Goal: Task Accomplishment & Management: Manage account settings

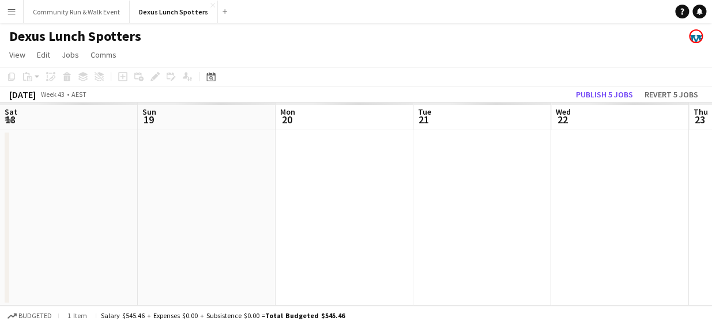
scroll to position [0, 344]
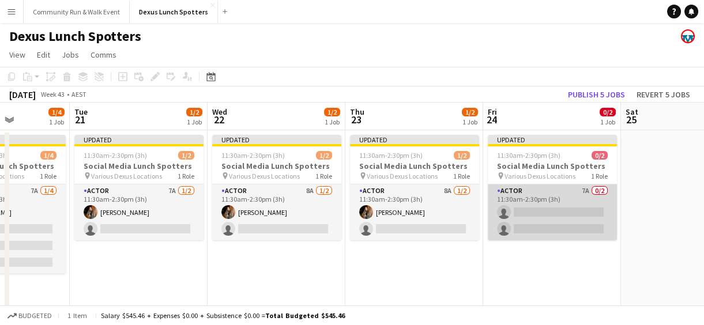
click at [539, 205] on app-card-role "Actor 7A 0/2 11:30am-2:30pm (3h) single-neutral-actions single-neutral-actions" at bounding box center [552, 213] width 129 height 56
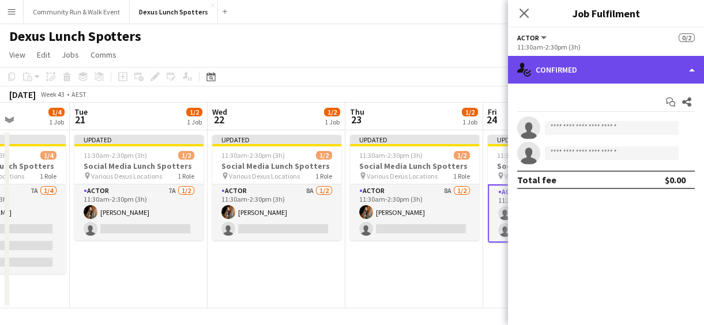
click at [565, 68] on div "single-neutral-actions-check-2 Confirmed" at bounding box center [606, 70] width 196 height 28
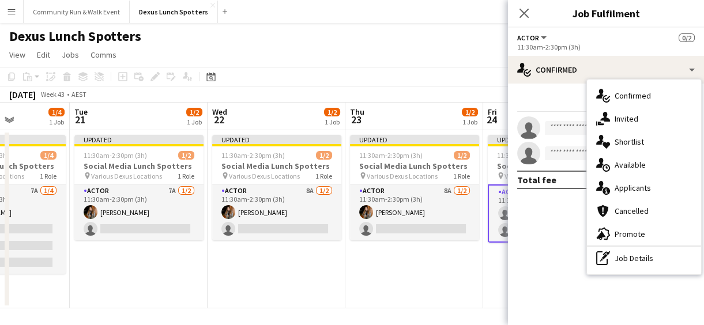
click at [560, 119] on app-invite-slot "single-neutral-actions" at bounding box center [606, 127] width 196 height 23
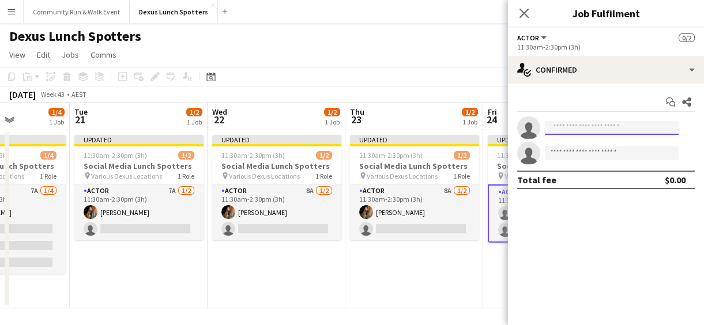
click at [560, 121] on input at bounding box center [612, 128] width 134 height 14
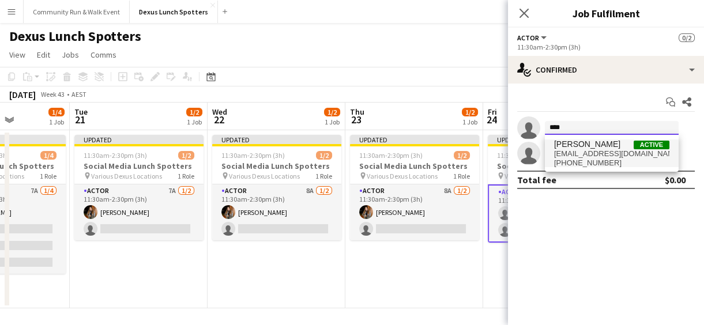
type input "****"
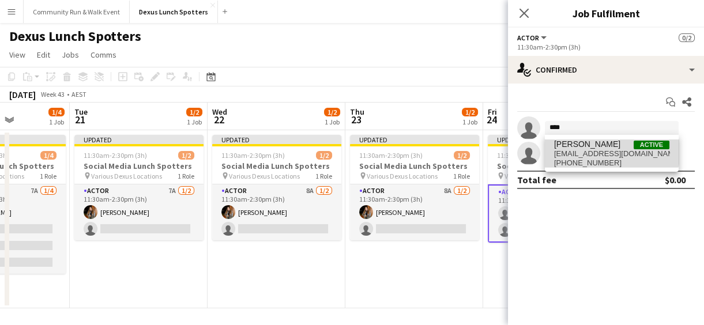
click at [594, 145] on span "J Ma Active" at bounding box center [611, 145] width 115 height 10
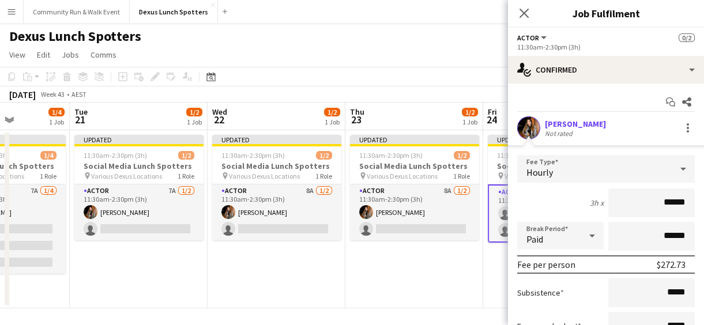
scroll to position [134, 0]
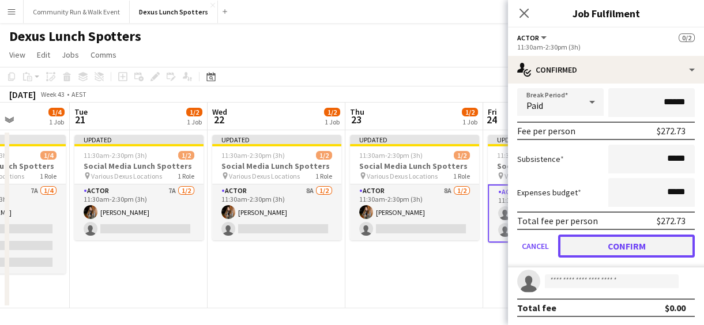
click at [631, 251] on button "Confirm" at bounding box center [626, 246] width 137 height 23
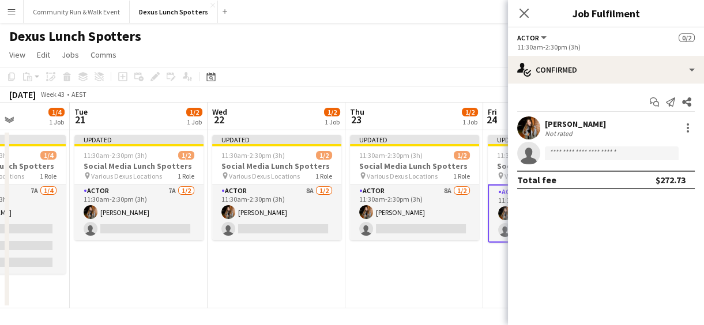
scroll to position [0, 0]
click at [321, 289] on app-date-cell "Updated 11:30am-2:30pm (3h) 1/2 Social Media Lunch Spotters pin Various Dexus L…" at bounding box center [277, 219] width 138 height 178
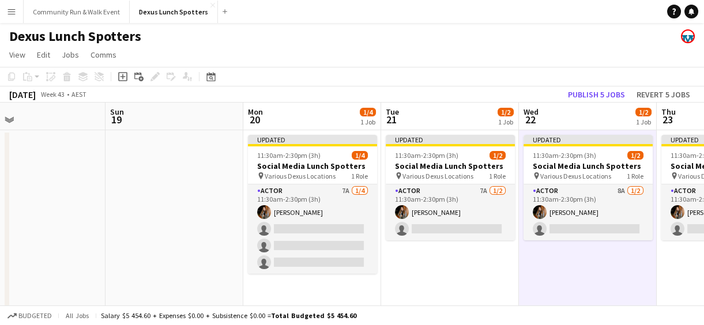
scroll to position [0, 306]
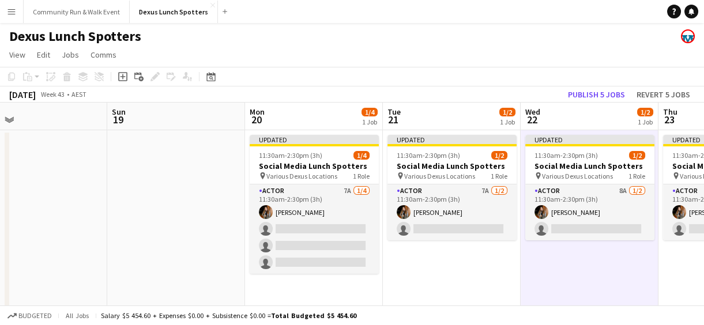
drag, startPoint x: 295, startPoint y: 295, endPoint x: 608, endPoint y: 300, distance: 313.1
click at [608, 300] on app-calendar-viewport "Thu 16 Fri 17 Sat 18 Sun 19 Mon 20 1/4 1 Job Tue 21 1/2 1 Job Wed 22 1/2 1 Job …" at bounding box center [352, 206] width 704 height 206
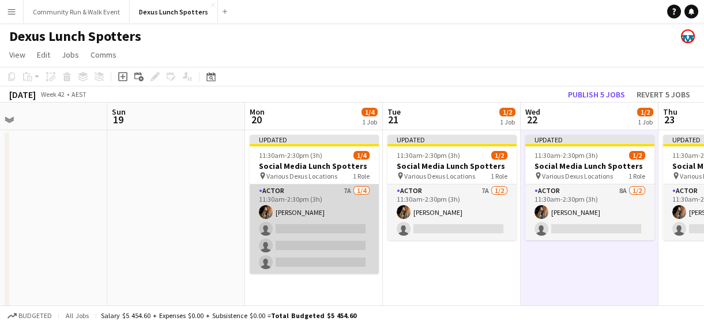
click at [333, 225] on app-card-role "Actor 7A [DATE] 11:30am-2:30pm (3h) [PERSON_NAME] single-neutral-actions single…" at bounding box center [314, 229] width 129 height 89
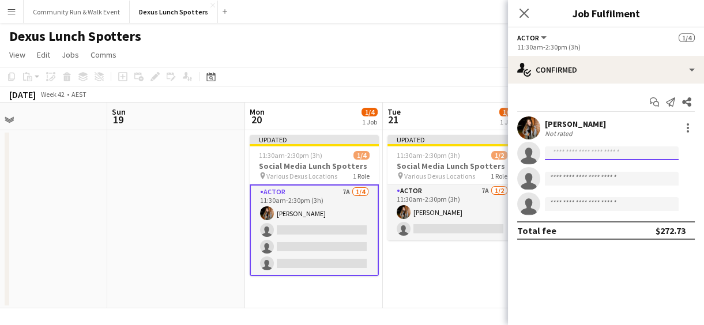
click at [573, 153] on input at bounding box center [612, 153] width 134 height 14
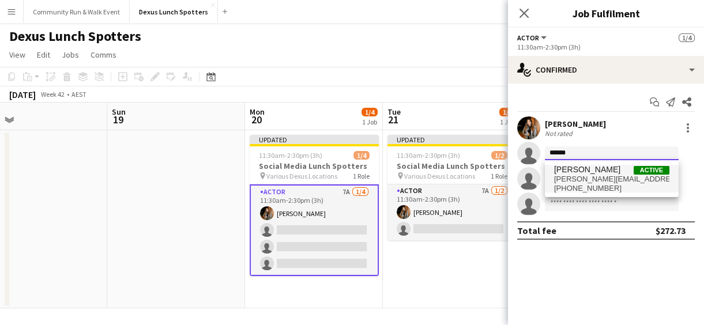
type input "******"
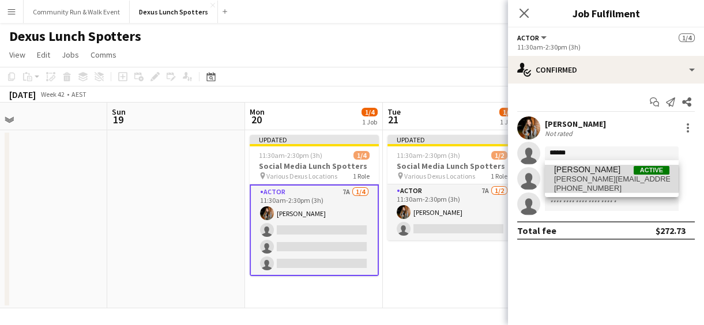
click at [579, 179] on span "[PERSON_NAME][EMAIL_ADDRESS][PERSON_NAME][DOMAIN_NAME]" at bounding box center [611, 179] width 115 height 9
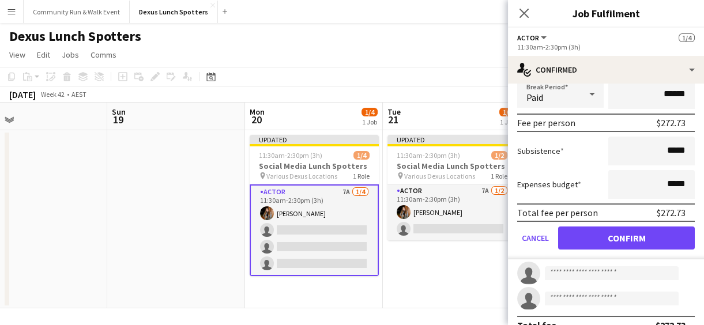
scroll to position [185, 0]
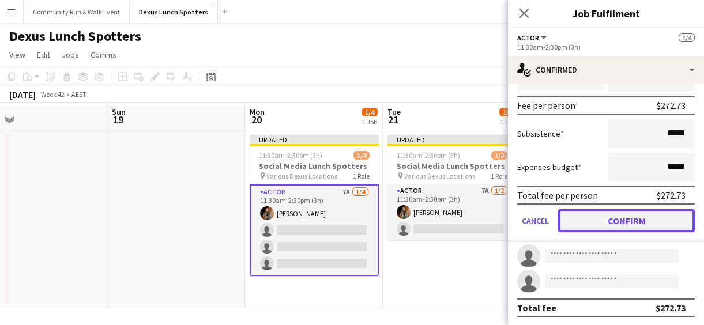
click at [647, 217] on button "Confirm" at bounding box center [626, 220] width 137 height 23
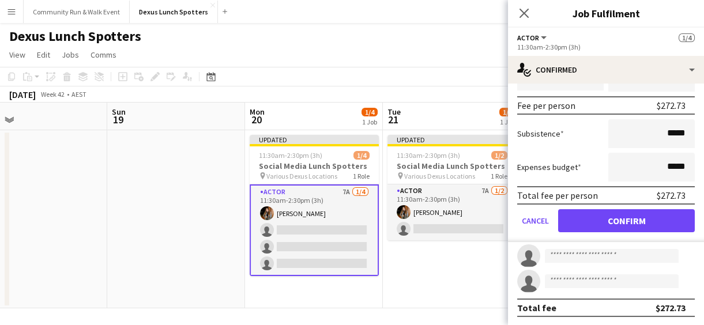
scroll to position [0, 0]
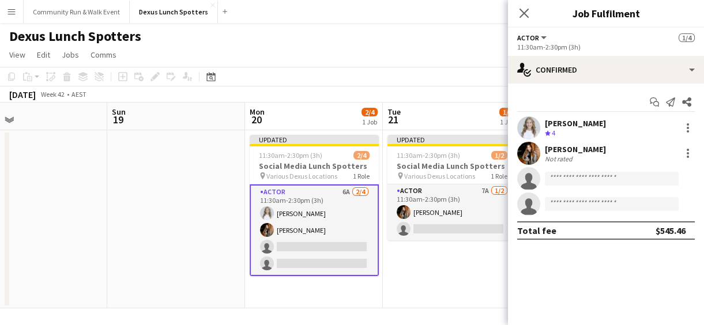
click at [454, 277] on app-date-cell "Updated 11:30am-2:30pm (3h) 1/2 Social Media Lunch Spotters pin Various Dexus L…" at bounding box center [452, 219] width 138 height 178
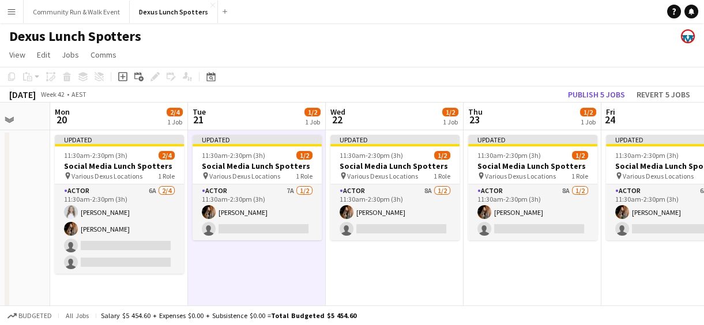
scroll to position [0, 541]
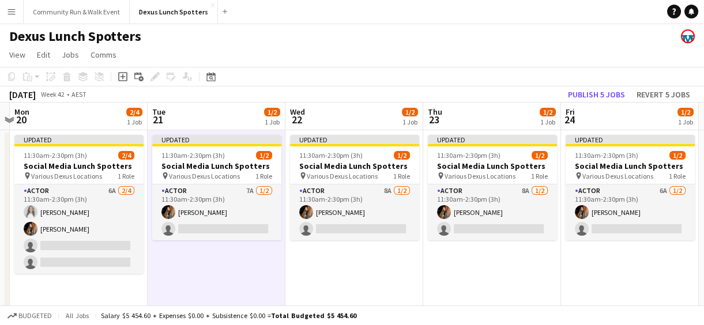
drag, startPoint x: 571, startPoint y: 269, endPoint x: 186, endPoint y: 310, distance: 386.7
click at [186, 310] on app-board "Dexus Lunch Spotters View Day view expanded Day view collapsed Month view Date …" at bounding box center [352, 175] width 704 height 305
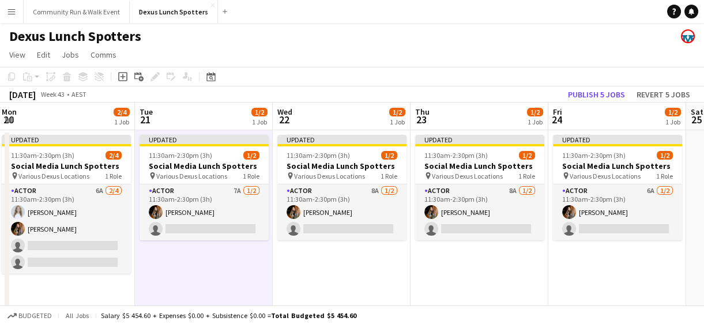
drag, startPoint x: 513, startPoint y: 284, endPoint x: 160, endPoint y: 315, distance: 354.2
click at [160, 315] on app-board "Dexus Lunch Spotters View Day view expanded Day view collapsed Month view Date …" at bounding box center [352, 175] width 704 height 305
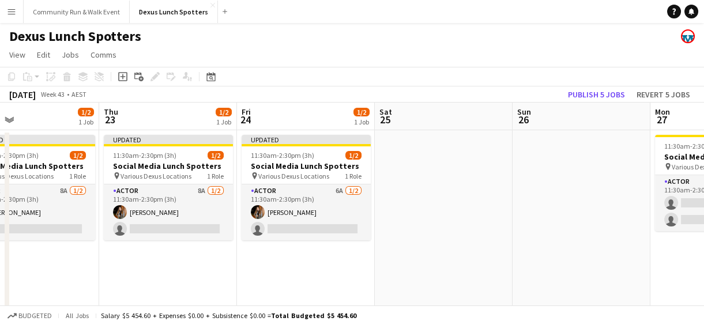
drag, startPoint x: 479, startPoint y: 290, endPoint x: 167, endPoint y: 265, distance: 312.3
click at [167, 265] on app-calendar-viewport "Sun 19 Mon 20 2/4 1 Job Tue 21 1/2 1 Job Wed 22 1/2 1 Job Thu 23 1/2 1 Job Fri …" at bounding box center [352, 206] width 704 height 206
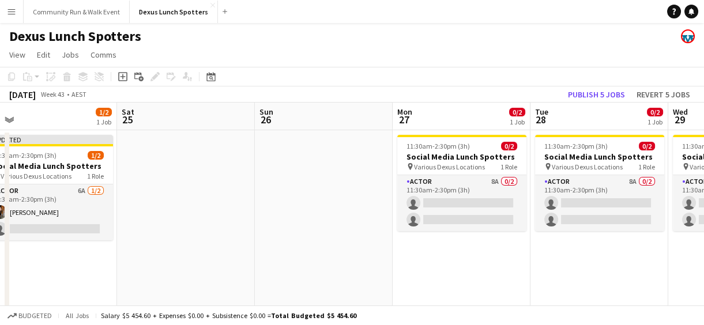
scroll to position [0, 484]
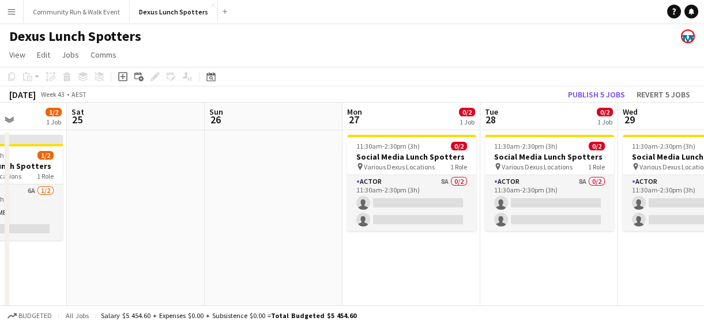
drag, startPoint x: 517, startPoint y: 235, endPoint x: 210, endPoint y: 225, distance: 307.5
click at [210, 225] on app-calendar-viewport "Tue 21 1/2 1 Job Wed 22 1/2 1 Job Thu 23 1/2 1 Job Fri 24 1/2 1 Job Sat 25 Sun …" at bounding box center [352, 206] width 704 height 206
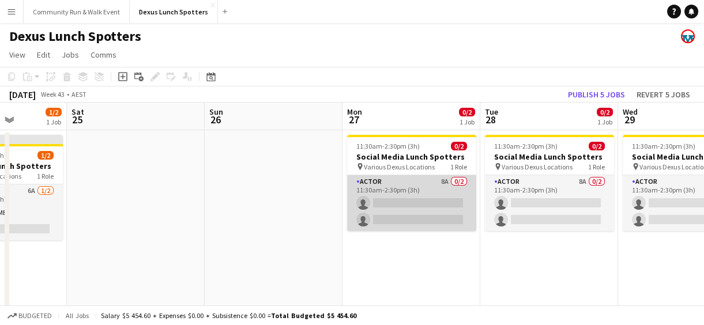
click at [382, 216] on app-card-role "Actor 8A 0/2 11:30am-2:30pm (3h) single-neutral-actions single-neutral-actions" at bounding box center [411, 203] width 129 height 56
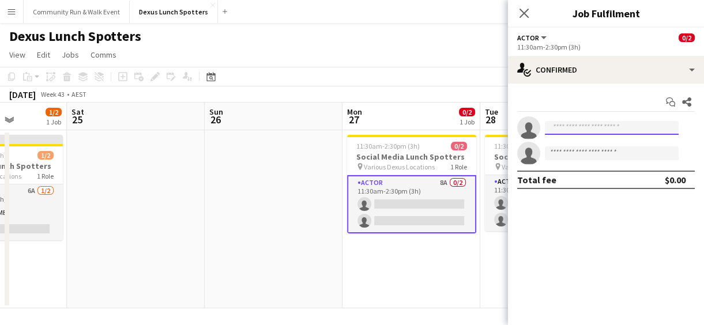
click at [570, 124] on input at bounding box center [612, 128] width 134 height 14
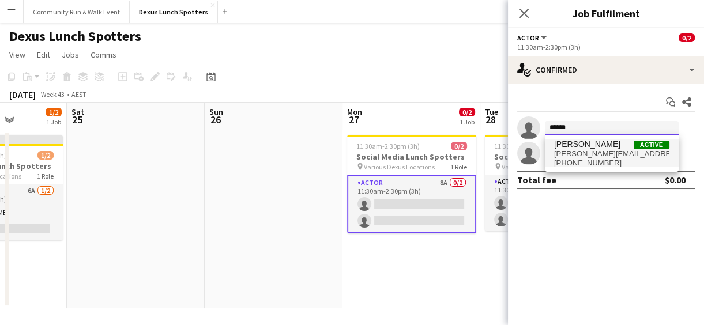
type input "******"
click at [575, 162] on span "[PHONE_NUMBER]" at bounding box center [611, 163] width 115 height 9
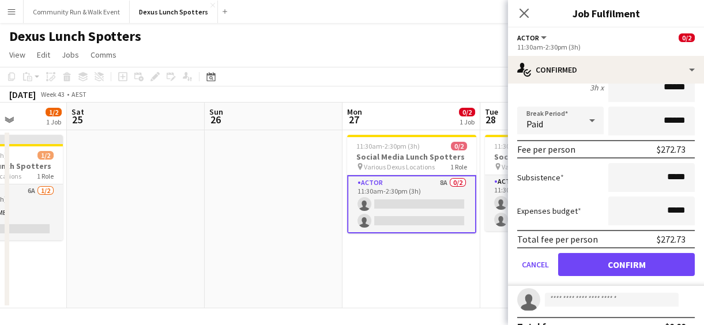
scroll to position [121, 0]
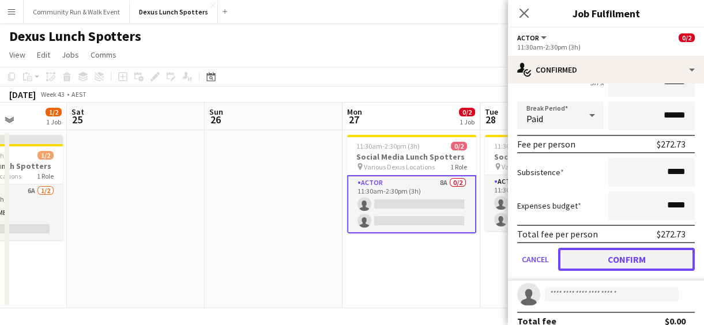
click at [628, 269] on button "Confirm" at bounding box center [626, 259] width 137 height 23
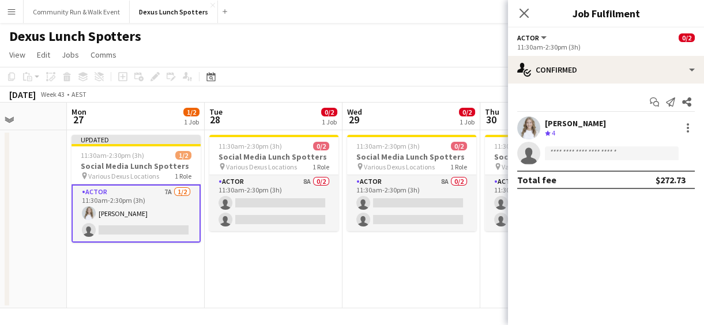
scroll to position [0, 415]
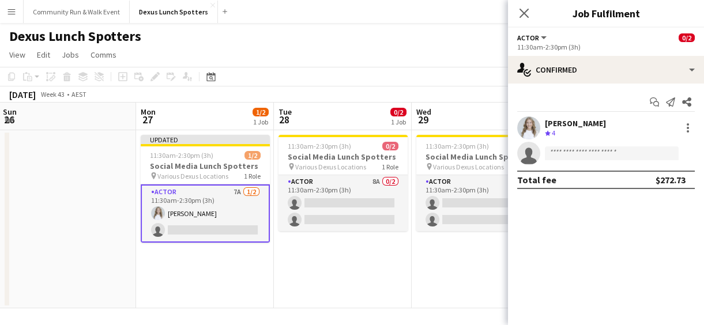
drag, startPoint x: 470, startPoint y: 272, endPoint x: 263, endPoint y: 258, distance: 207.5
click at [263, 258] on app-calendar-viewport "Thu 23 1/2 1 Job Fri 24 1/2 1 Job Sat 25 Sun 26 Mon 27 1/2 1 Job Tue 28 0/2 1 J…" at bounding box center [352, 206] width 704 height 206
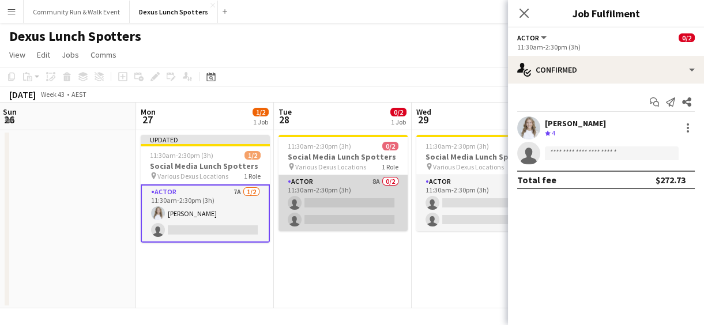
click at [314, 193] on app-card-role "Actor 8A 0/2 11:30am-2:30pm (3h) single-neutral-actions single-neutral-actions" at bounding box center [342, 203] width 129 height 56
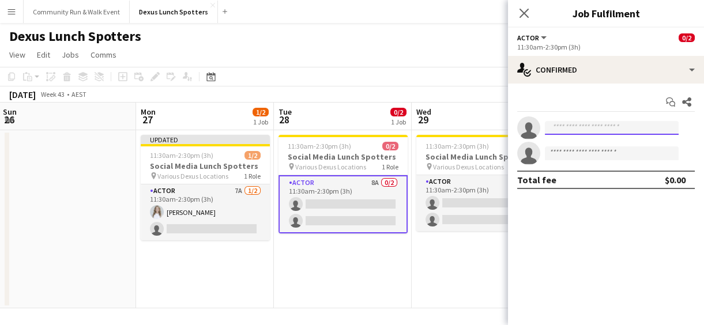
click at [620, 126] on input at bounding box center [612, 128] width 134 height 14
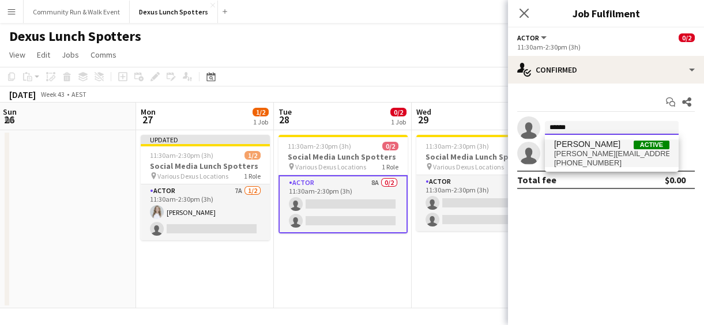
type input "******"
click at [617, 163] on span "[PHONE_NUMBER]" at bounding box center [611, 163] width 115 height 9
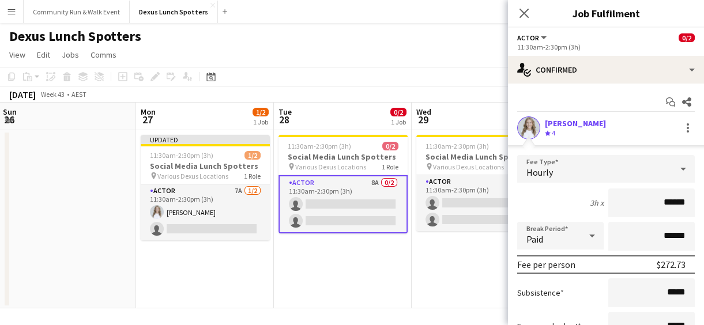
scroll to position [134, 0]
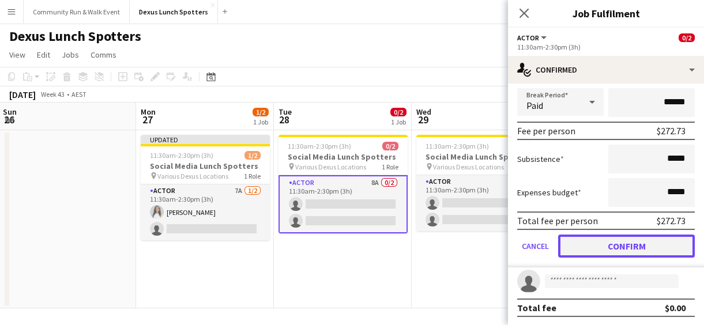
click at [609, 253] on button "Confirm" at bounding box center [626, 246] width 137 height 23
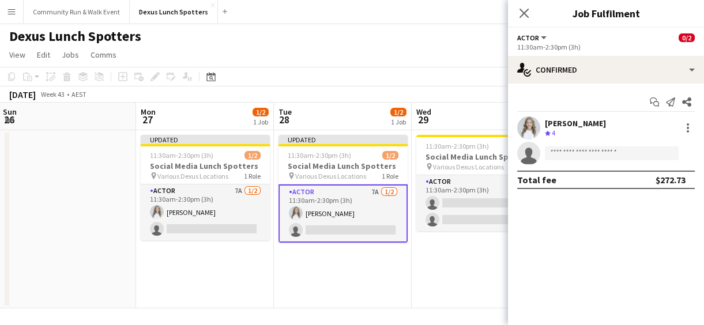
scroll to position [0, 0]
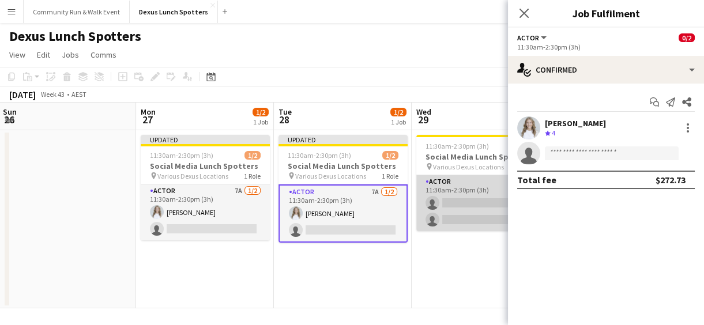
click at [461, 200] on app-card-role "Actor 8A 0/2 11:30am-2:30pm (3h) single-neutral-actions single-neutral-actions" at bounding box center [480, 203] width 129 height 56
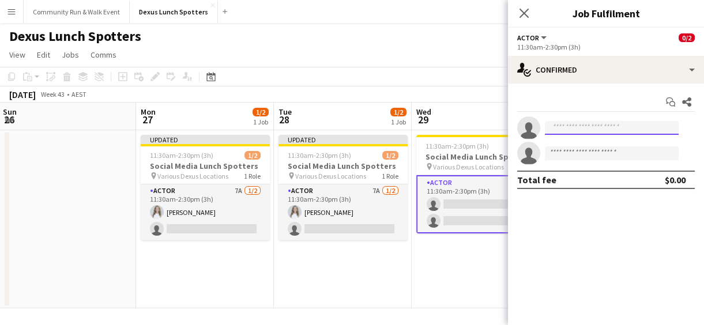
click at [585, 133] on input at bounding box center [612, 128] width 134 height 14
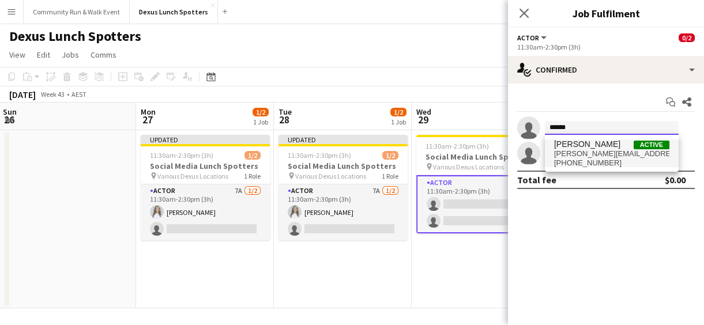
type input "******"
click at [597, 145] on span "[PERSON_NAME]" at bounding box center [587, 145] width 66 height 10
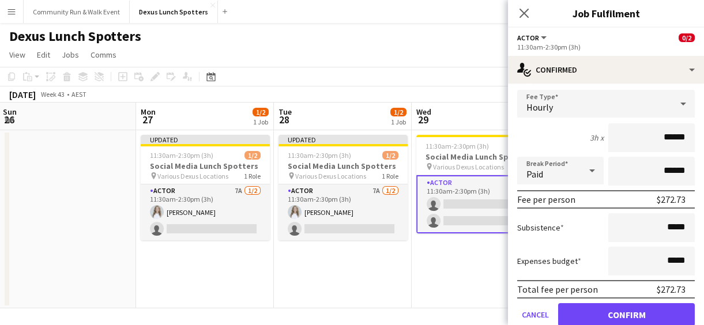
scroll to position [134, 0]
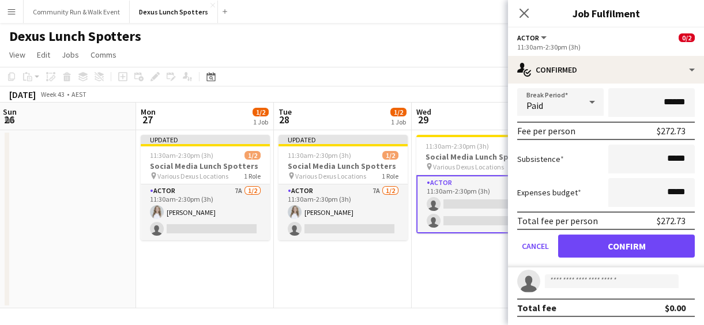
click at [647, 229] on form "Fee Type Hourly 3h x ****** Break Period Paid ****** Fee per person $272.73 Sub…" at bounding box center [606, 144] width 196 height 246
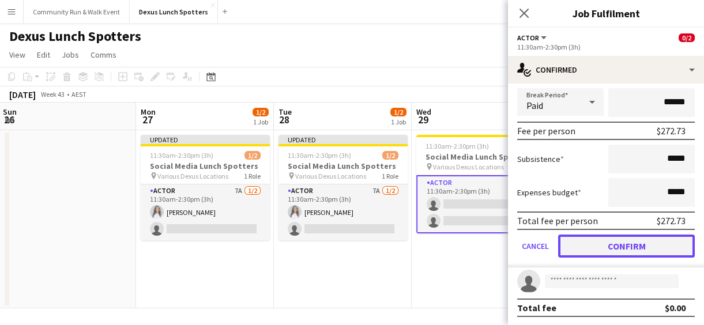
click at [611, 250] on button "Confirm" at bounding box center [626, 246] width 137 height 23
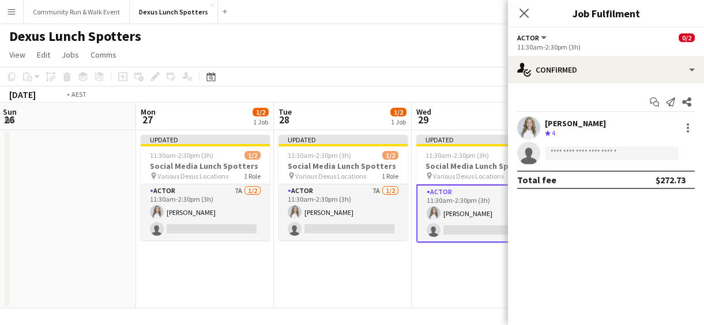
scroll to position [0, 391]
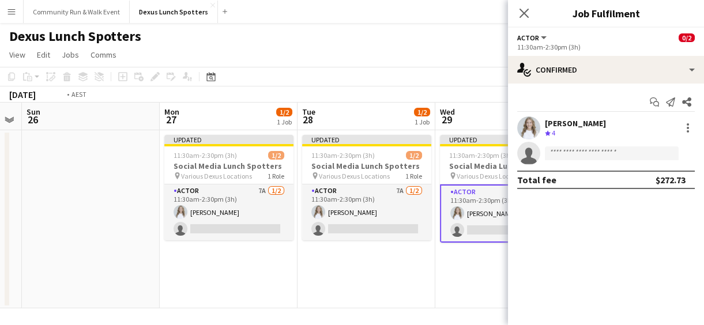
drag, startPoint x: 450, startPoint y: 268, endPoint x: 198, endPoint y: 268, distance: 251.4
click at [198, 268] on app-calendar-viewport "Thu 23 1/2 1 Job Fri 24 1/2 1 Job Sat 25 Sun 26 Mon 27 1/2 1 Job Tue 28 1/2 1 J…" at bounding box center [352, 206] width 704 height 206
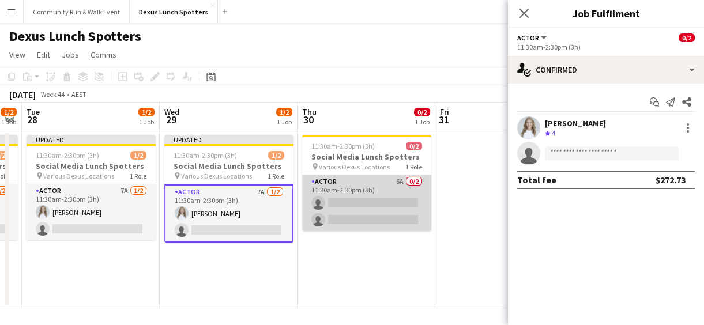
click at [308, 201] on app-card-role "Actor 6A 0/2 11:30am-2:30pm (3h) single-neutral-actions single-neutral-actions" at bounding box center [366, 203] width 129 height 56
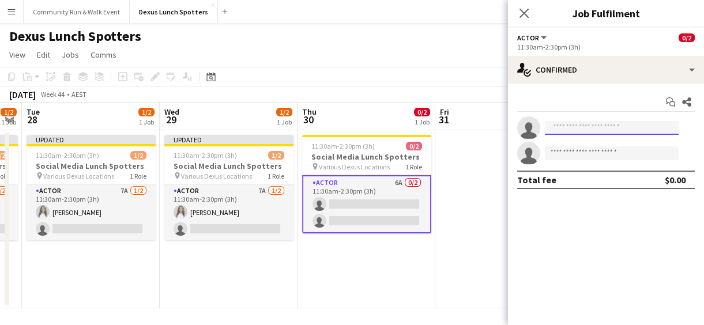
click at [600, 130] on input at bounding box center [612, 128] width 134 height 14
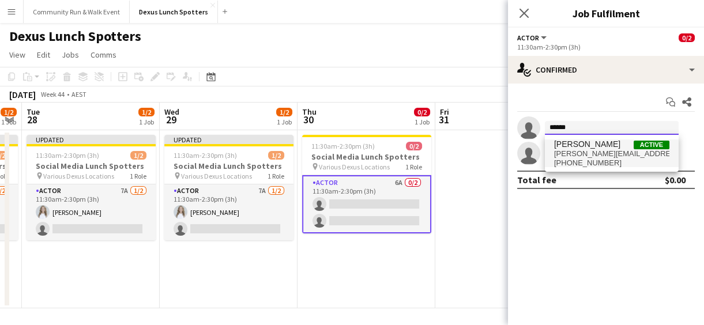
type input "******"
click at [596, 161] on span "[PHONE_NUMBER]" at bounding box center [611, 163] width 115 height 9
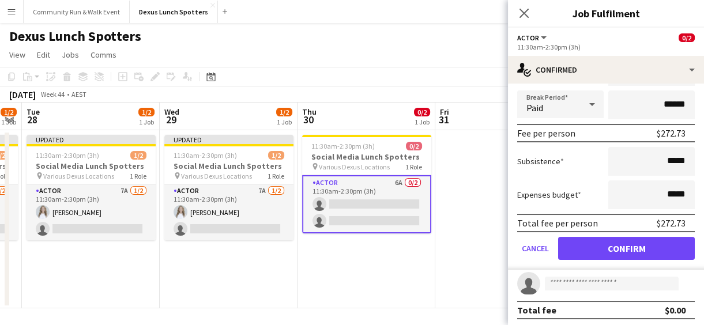
scroll to position [134, 0]
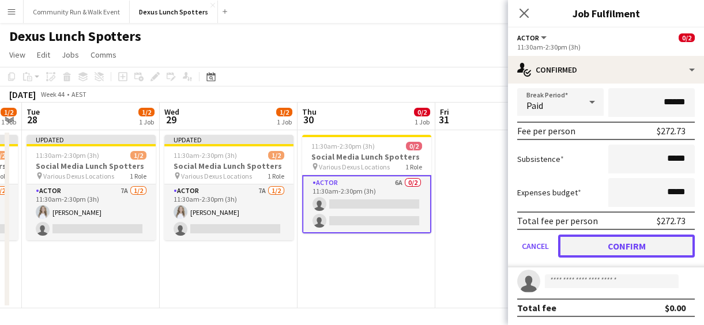
click at [632, 251] on button "Confirm" at bounding box center [626, 246] width 137 height 23
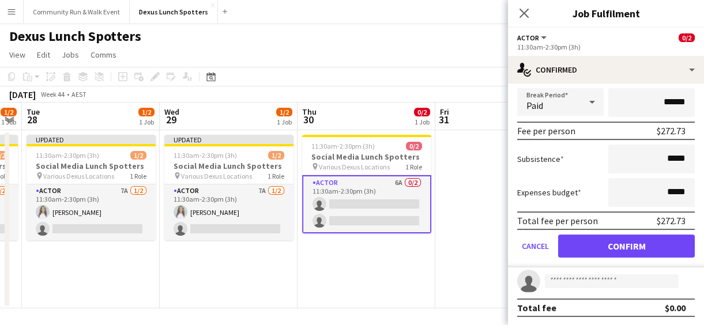
scroll to position [0, 0]
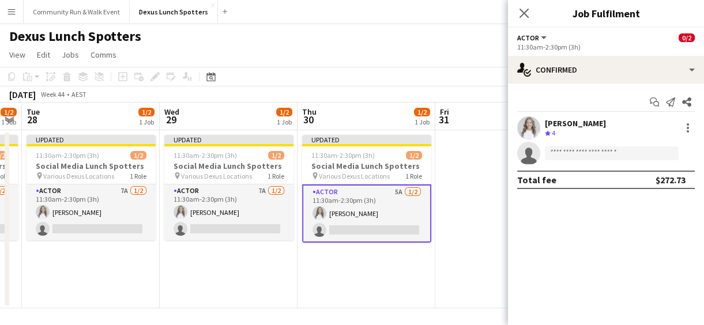
click at [432, 250] on app-date-cell "Updated 11:30am-2:30pm (3h) 1/2 Social Media Lunch Spotters pin Various Dexus L…" at bounding box center [367, 219] width 138 height 178
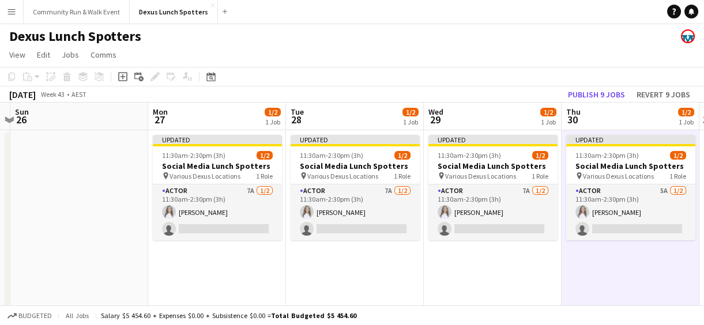
drag, startPoint x: 204, startPoint y: 259, endPoint x: 467, endPoint y: 254, distance: 263.5
click at [467, 254] on app-calendar-viewport "Fri 24 1/2 1 Job Sat 25 Sun 26 Mon 27 1/2 1 Job Tue 28 1/2 1 Job Wed 29 1/2 1 J…" at bounding box center [352, 206] width 704 height 206
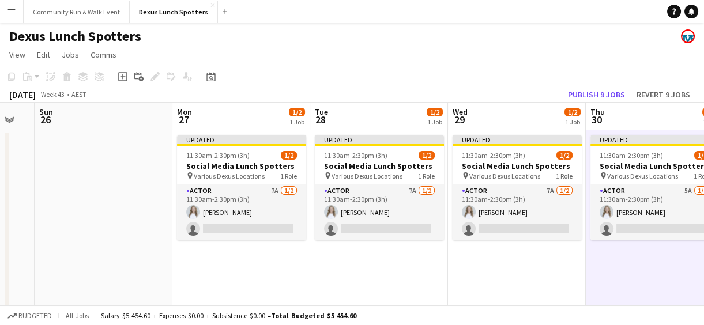
drag, startPoint x: 80, startPoint y: 252, endPoint x: 243, endPoint y: 276, distance: 165.0
click at [243, 276] on app-calendar-viewport "Fri 24 1/2 1 Job Sat 25 Sun 26 Mon 27 1/2 1 Job Tue 28 1/2 1 Job Wed 29 1/2 1 J…" at bounding box center [352, 206] width 704 height 206
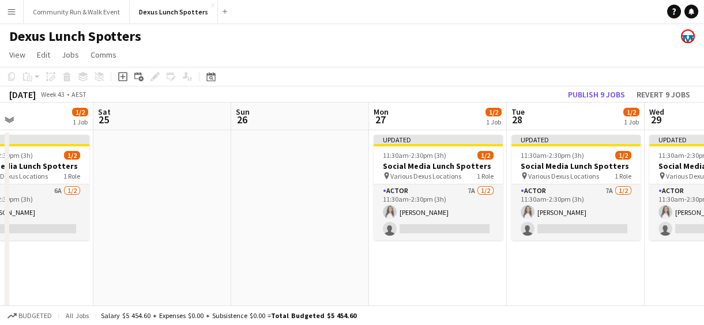
drag, startPoint x: 57, startPoint y: 236, endPoint x: 281, endPoint y: 242, distance: 223.8
click at [281, 242] on app-calendar-viewport "Wed 22 1/2 1 Job Thu 23 1/2 1 Job Fri 24 1/2 1 Job Sat 25 Sun 26 Mon 27 1/2 1 J…" at bounding box center [352, 206] width 704 height 206
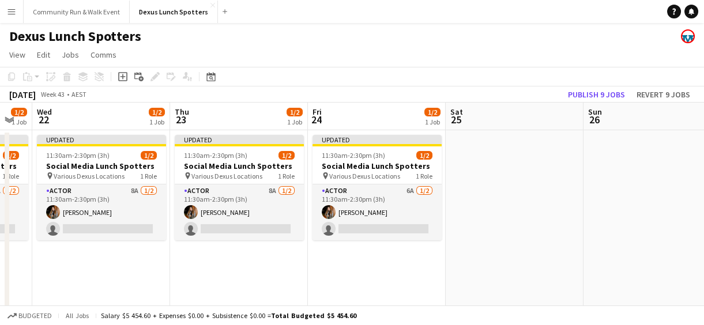
drag, startPoint x: 125, startPoint y: 259, endPoint x: 311, endPoint y: 293, distance: 189.9
click at [311, 293] on app-calendar-viewport "Mon 20 2/4 1 Job Tue 21 1/2 1 Job Wed 22 1/2 1 Job Thu 23 1/2 1 Job Fri 24 1/2 …" at bounding box center [352, 206] width 704 height 206
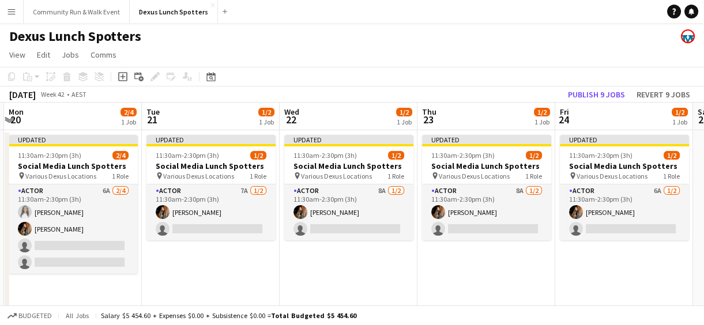
scroll to position [0, 405]
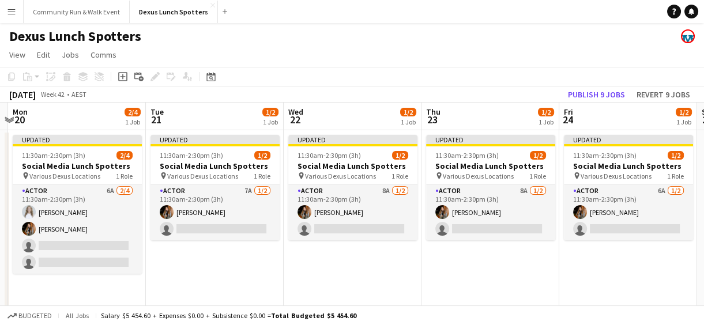
drag, startPoint x: 121, startPoint y: 269, endPoint x: 372, endPoint y: 267, distance: 251.4
click at [372, 267] on app-calendar-viewport "Fri 17 Sat 18 Sun 19 Mon 20 2/4 1 Job Tue 21 1/2 1 Job Wed 22 1/2 1 Job Thu 23 …" at bounding box center [352, 206] width 704 height 206
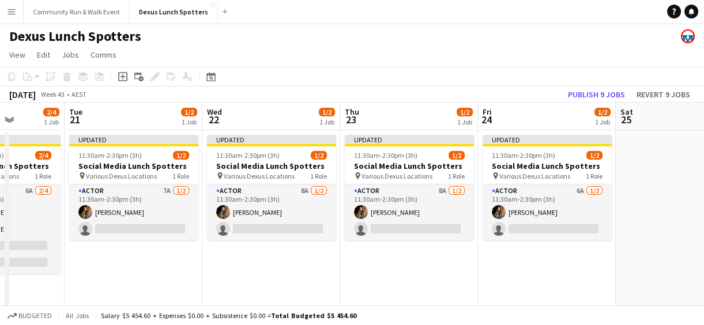
drag, startPoint x: 631, startPoint y: 288, endPoint x: 328, endPoint y: 259, distance: 304.6
click at [328, 259] on app-calendar-viewport "Fri 17 Sat 18 Sun 19 Mon 20 2/4 1 Job Tue 21 1/2 1 Job Wed 22 1/2 1 Job Thu 23 …" at bounding box center [352, 206] width 704 height 206
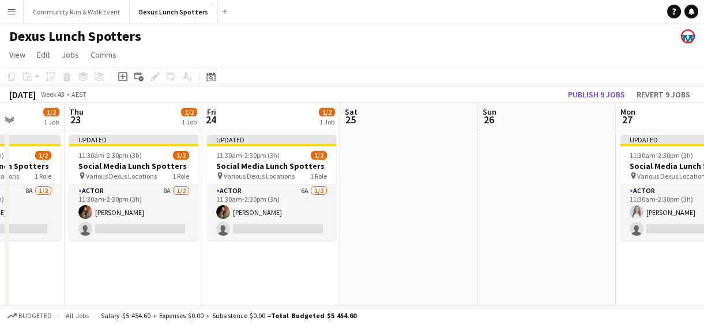
scroll to position [0, 433]
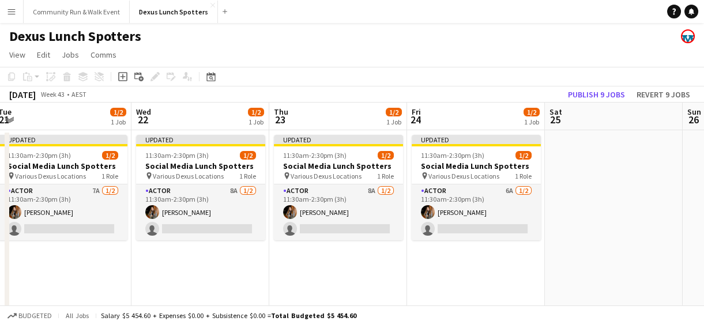
drag, startPoint x: 464, startPoint y: 250, endPoint x: 616, endPoint y: 278, distance: 154.7
click at [616, 278] on app-calendar-viewport "Sun 19 Mon 20 2/4 1 Job Tue 21 1/2 1 Job Wed 22 1/2 1 Job Thu 23 1/2 1 Job Fri …" at bounding box center [352, 206] width 704 height 206
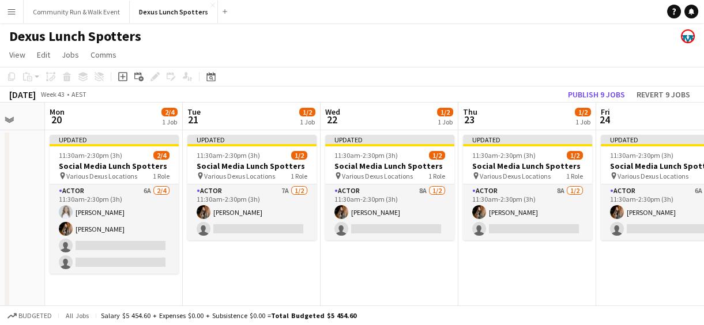
scroll to position [0, 291]
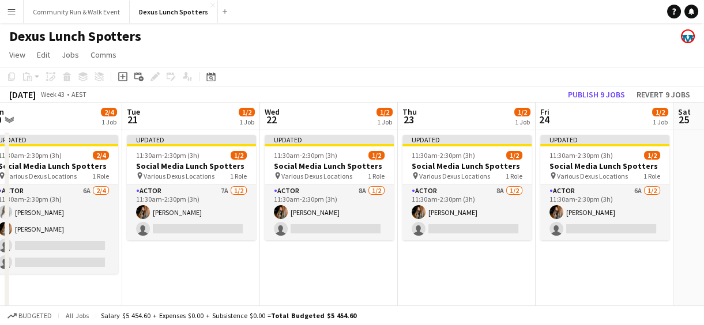
drag, startPoint x: 281, startPoint y: 276, endPoint x: 409, endPoint y: 282, distance: 128.2
click at [409, 282] on app-calendar-viewport "Sat 18 Sun 19 Mon 20 2/4 1 Job Tue 21 1/2 1 Job Wed 22 1/2 1 Job Thu 23 1/2 1 J…" at bounding box center [352, 206] width 704 height 206
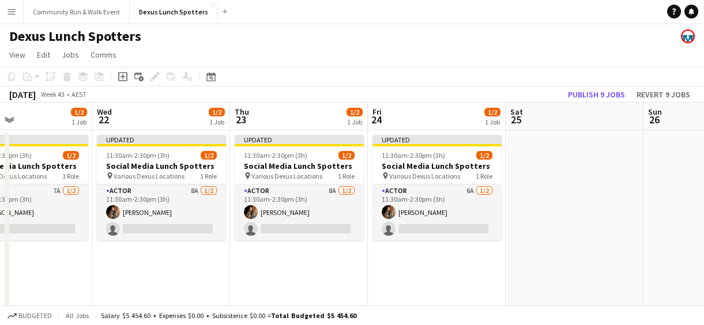
drag, startPoint x: 503, startPoint y: 282, endPoint x: 496, endPoint y: 262, distance: 20.8
click at [496, 262] on app-calendar-viewport "Sun 19 Mon 20 2/4 1 Job Tue 21 1/2 1 Job Wed 22 1/2 1 Job Thu 23 1/2 1 Job Fri …" at bounding box center [352, 206] width 704 height 206
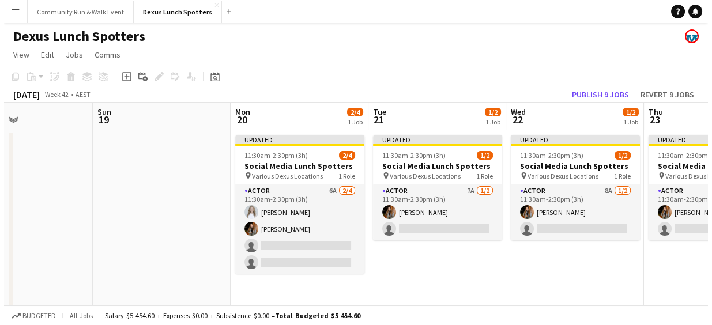
scroll to position [0, 315]
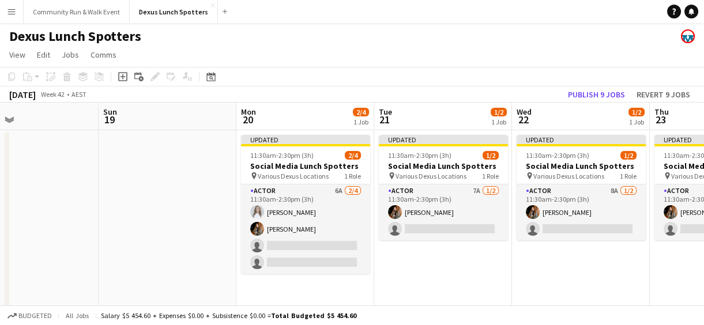
drag, startPoint x: 199, startPoint y: 281, endPoint x: 458, endPoint y: 282, distance: 258.9
click at [458, 282] on app-calendar-viewport "Thu 16 Fri 17 Sat 18 Sun 19 Mon 20 2/4 1 Job Tue 21 1/2 1 Job Wed 22 1/2 1 Job …" at bounding box center [352, 206] width 704 height 206
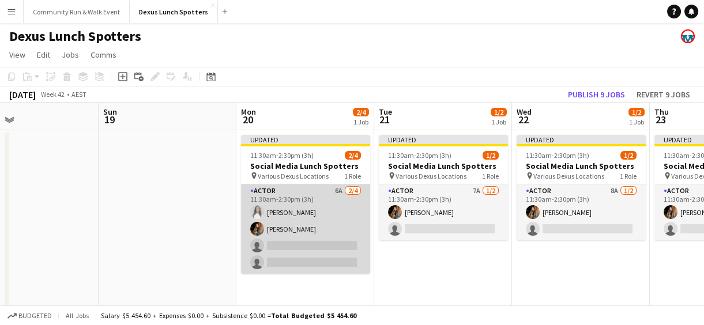
click at [265, 227] on app-card-role "Actor 6A [DATE] 11:30am-2:30pm (3h) [PERSON_NAME] single-neutral-actions single…" at bounding box center [305, 229] width 129 height 89
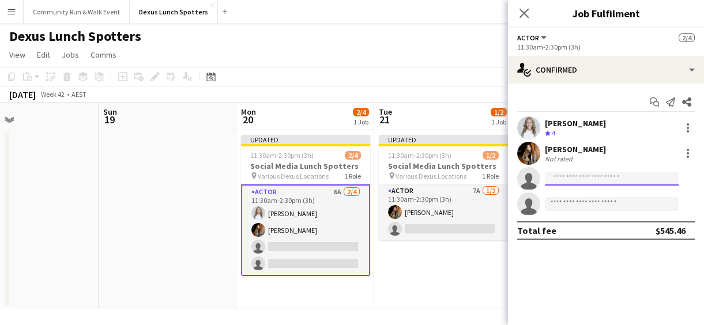
click at [560, 176] on input at bounding box center [612, 179] width 134 height 14
type input "****"
click at [5, 12] on button "Menu" at bounding box center [11, 11] width 23 height 23
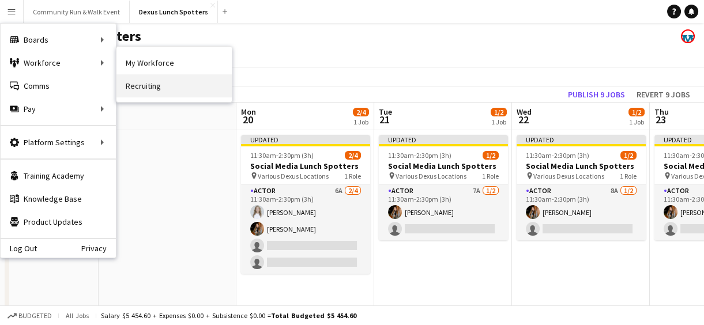
click at [155, 93] on link "Recruiting" at bounding box center [173, 85] width 115 height 23
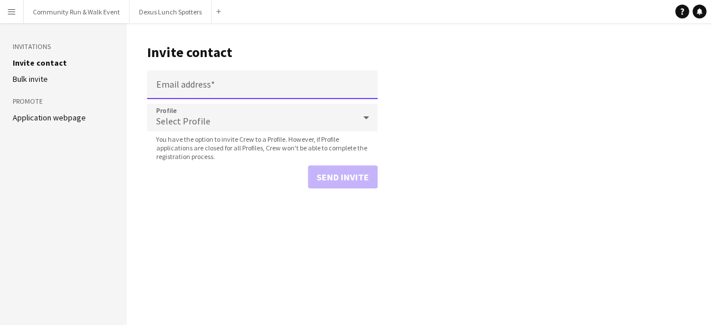
click at [208, 91] on input "Email address" at bounding box center [262, 84] width 231 height 29
paste input "**********"
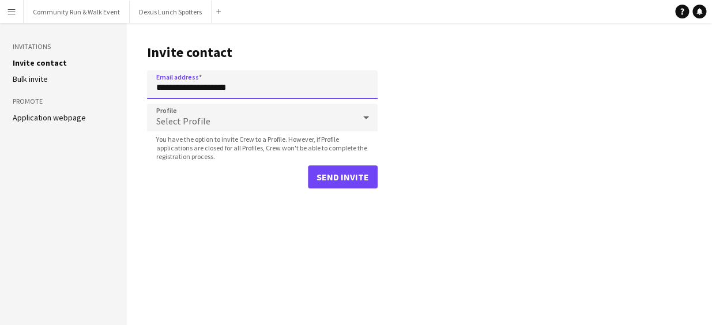
type input "**********"
click at [195, 108] on div "Select Profile" at bounding box center [251, 118] width 208 height 28
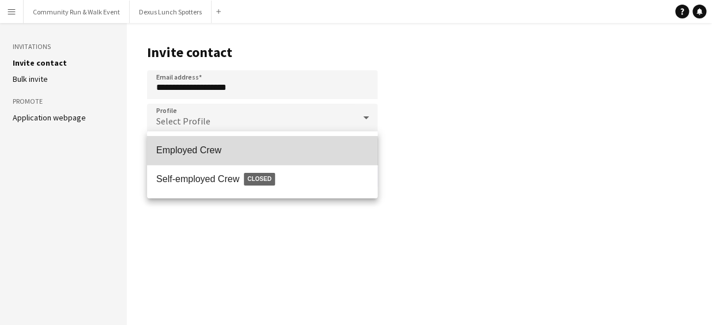
click at [235, 158] on mat-option "Employed Crew" at bounding box center [262, 150] width 231 height 29
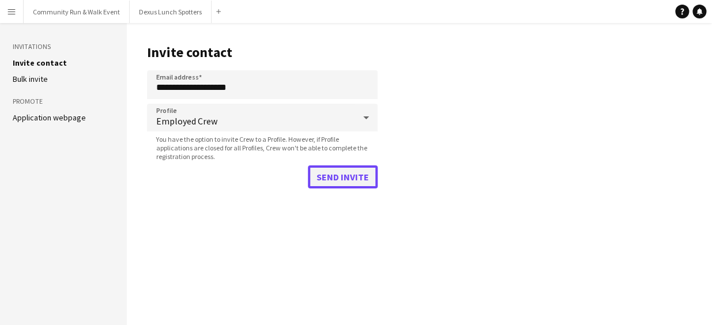
click at [333, 170] on button "Send invite" at bounding box center [343, 176] width 70 height 23
click at [333, 170] on button "Send invite" at bounding box center [334, 176] width 87 height 23
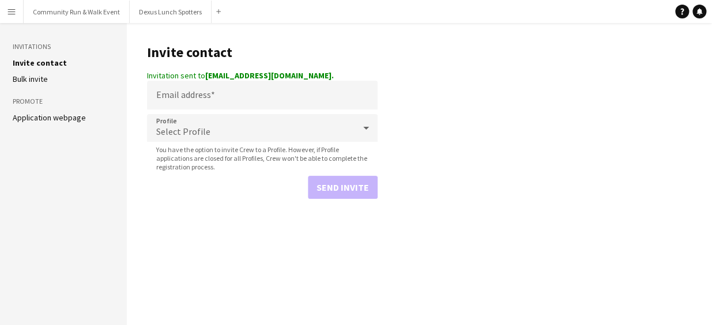
click at [435, 135] on main "Invite contact Invitation sent to [EMAIL_ADDRESS][DOMAIN_NAME]. Email address P…" at bounding box center [419, 174] width 585 height 302
click at [152, 7] on button "Dexus Lunch Spotters Close" at bounding box center [171, 12] width 82 height 22
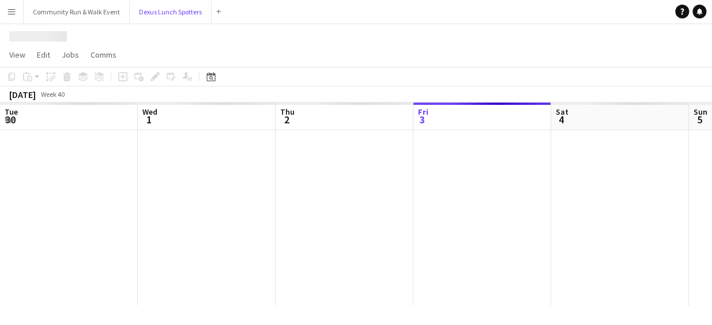
scroll to position [0, 276]
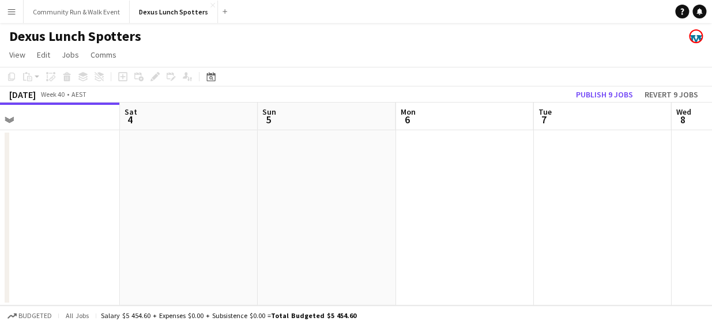
drag, startPoint x: 524, startPoint y: 238, endPoint x: 80, endPoint y: 152, distance: 452.3
click at [80, 152] on app-calendar-viewport "Tue 30 Wed 1 Thu 2 Fri 3 Sat 4 Sun 5 Mon 6 Tue 7 Wed 8 Thu 9 Fri 10" at bounding box center [356, 204] width 712 height 203
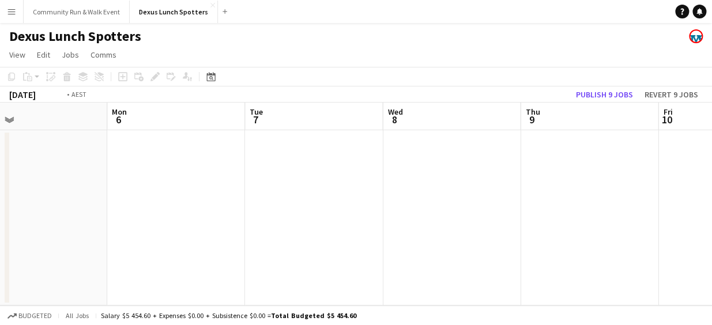
scroll to position [0, 459]
drag, startPoint x: 491, startPoint y: 208, endPoint x: 63, endPoint y: 165, distance: 430.5
click at [63, 165] on app-calendar-viewport "Sun 5 Mon 6 Tue 7 Wed 8 Thu 9 Fri 10 Sat 11 Sun 12 Mon 13 Tue 14 Wed 15" at bounding box center [356, 204] width 712 height 203
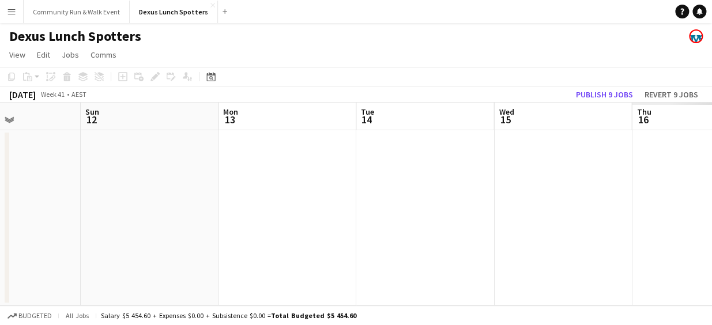
drag, startPoint x: 473, startPoint y: 213, endPoint x: 48, endPoint y: 167, distance: 428.1
click at [48, 167] on app-calendar-viewport "Thu 9 Fri 10 Sat 11 Sun 12 Mon 13 Tue 14 Wed 15 Thu 16 Fri 17 Sat 18 Sun 19" at bounding box center [356, 204] width 712 height 203
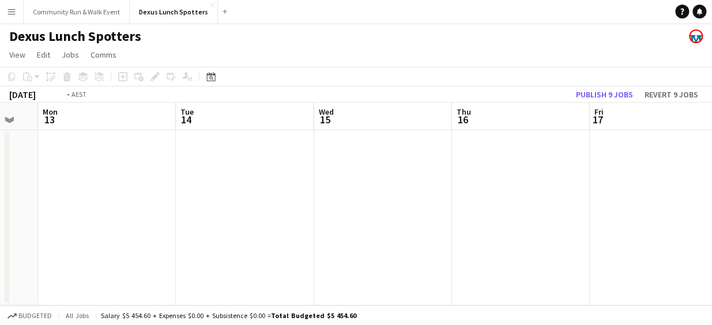
drag, startPoint x: 480, startPoint y: 193, endPoint x: 25, endPoint y: 172, distance: 456.0
click at [25, 172] on app-calendar-viewport "Thu 9 Fri 10 Sat 11 Sun 12 Mon 13 Tue 14 Wed 15 Thu 16 Fri 17 Sat 18 Sun 19" at bounding box center [356, 204] width 712 height 203
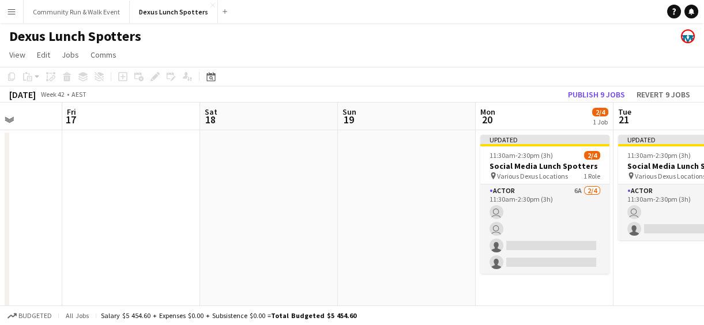
drag, startPoint x: 367, startPoint y: 218, endPoint x: 0, endPoint y: 192, distance: 367.6
click at [0, 192] on html "Menu Boards Boards Boards All jobs Status Workforce Workforce My Workforce Recr…" at bounding box center [352, 164] width 704 height 328
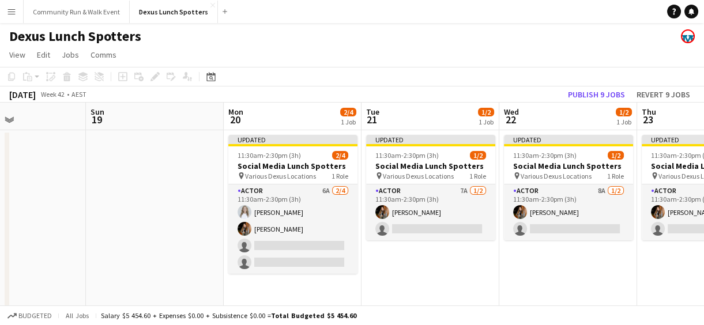
drag, startPoint x: 308, startPoint y: 198, endPoint x: -2, endPoint y: 146, distance: 315.0
click at [0, 146] on html "Menu Boards Boards Boards All jobs Status Workforce Workforce My Workforce Recr…" at bounding box center [352, 164] width 704 height 328
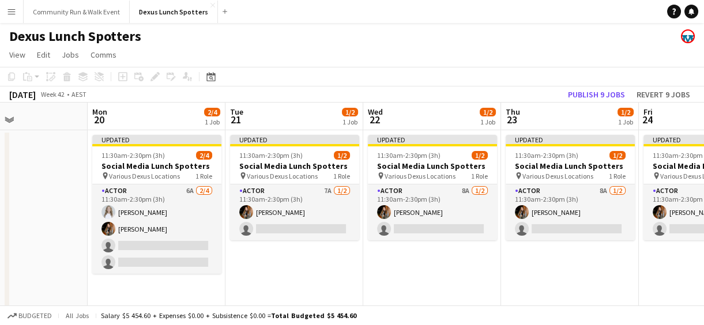
drag, startPoint x: 432, startPoint y: 276, endPoint x: 293, endPoint y: 259, distance: 139.4
click at [293, 259] on app-calendar-viewport "Thu 16 Fri 17 Sat 18 Sun 19 Mon 20 2/4 1 Job Tue 21 1/2 1 Job Wed 22 1/2 1 Job …" at bounding box center [352, 206] width 704 height 206
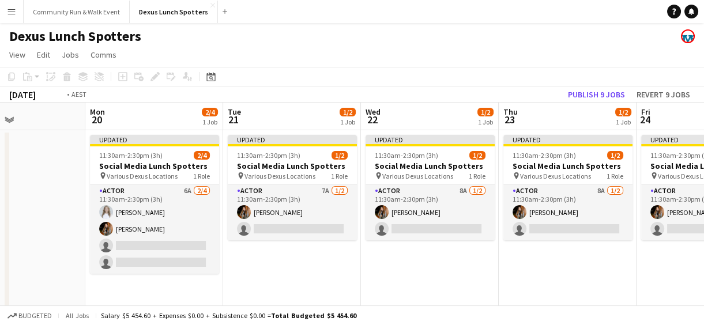
scroll to position [0, 555]
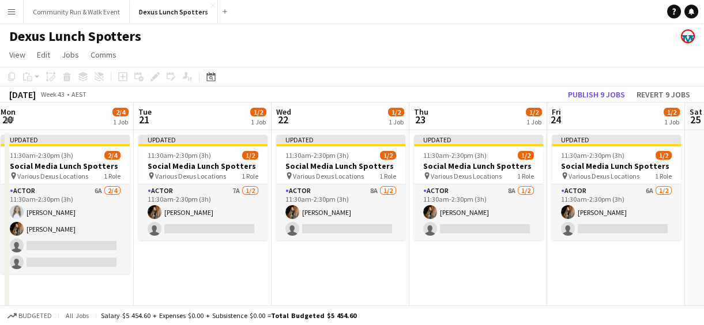
drag, startPoint x: 438, startPoint y: 277, endPoint x: 349, endPoint y: 270, distance: 89.6
click at [349, 270] on app-calendar-viewport "Thu 16 Fri 17 Sat 18 Sun 19 Mon 20 2/4 1 Job Tue 21 1/2 1 Job Wed 22 1/2 1 Job …" at bounding box center [352, 206] width 704 height 206
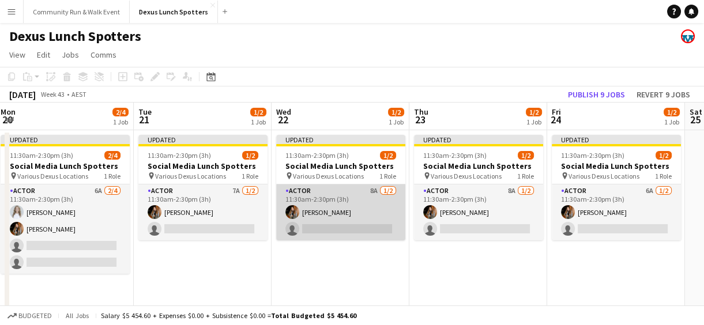
click at [368, 227] on app-card-role "Actor 8A [DATE] 11:30am-2:30pm (3h) [PERSON_NAME] single-neutral-actions" at bounding box center [340, 213] width 129 height 56
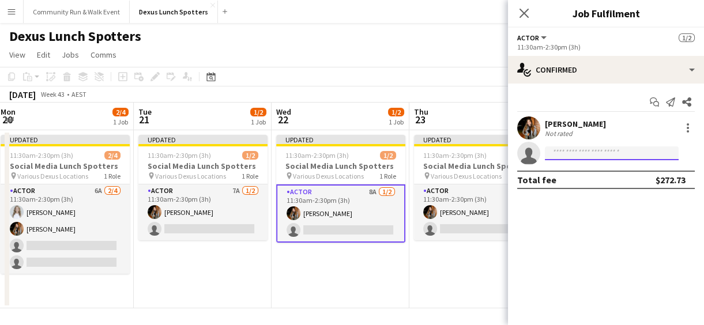
click at [583, 151] on input at bounding box center [612, 153] width 134 height 14
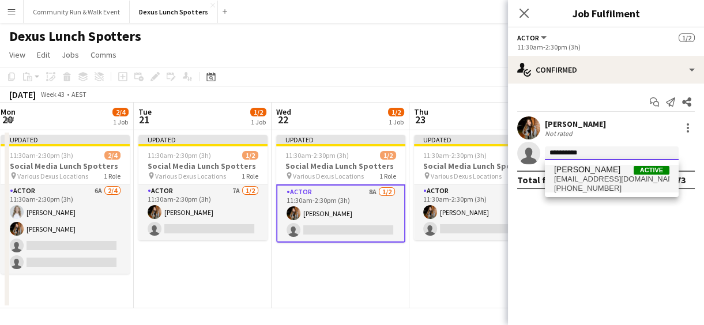
type input "*********"
click at [590, 178] on span "[EMAIL_ADDRESS][DOMAIN_NAME]" at bounding box center [611, 179] width 115 height 9
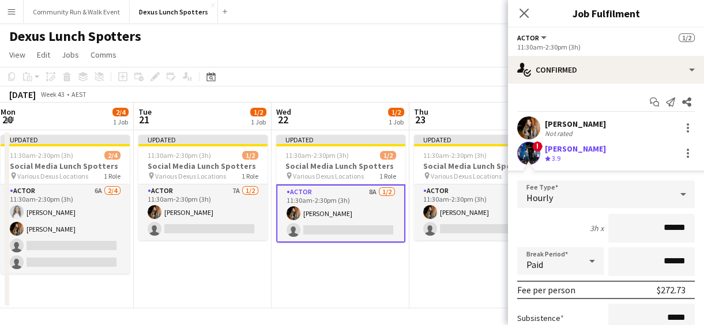
scroll to position [134, 0]
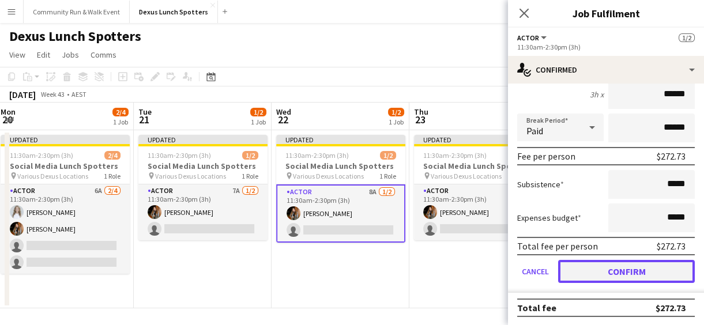
click at [619, 273] on button "Confirm" at bounding box center [626, 271] width 137 height 23
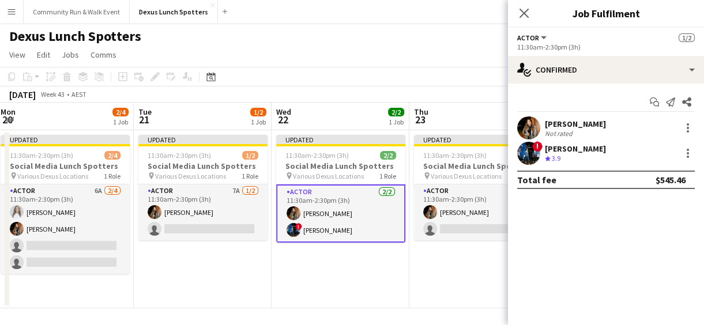
scroll to position [0, 0]
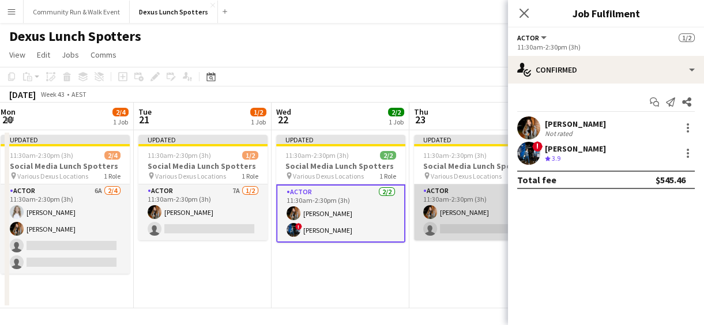
click at [473, 224] on app-card-role "Actor 8A [DATE] 11:30am-2:30pm (3h) [PERSON_NAME] single-neutral-actions" at bounding box center [478, 213] width 129 height 56
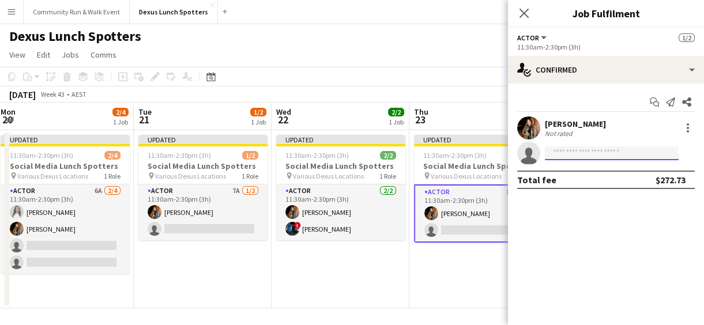
click at [568, 151] on input at bounding box center [612, 153] width 134 height 14
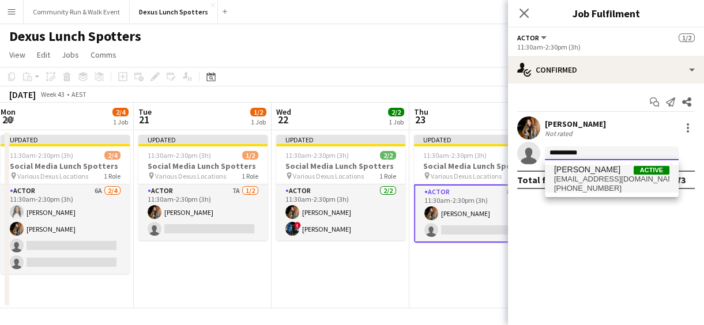
type input "*********"
click at [646, 180] on span "[EMAIL_ADDRESS][DOMAIN_NAME]" at bounding box center [611, 179] width 115 height 9
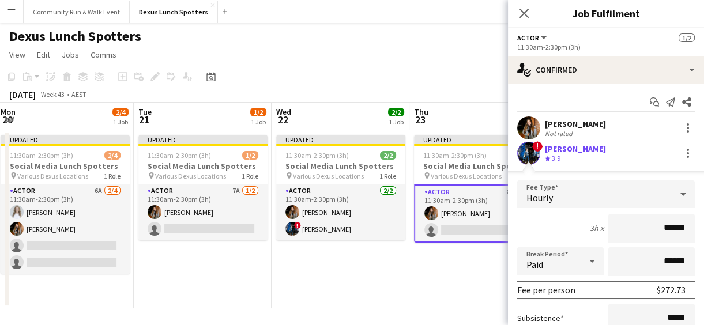
scroll to position [133, 0]
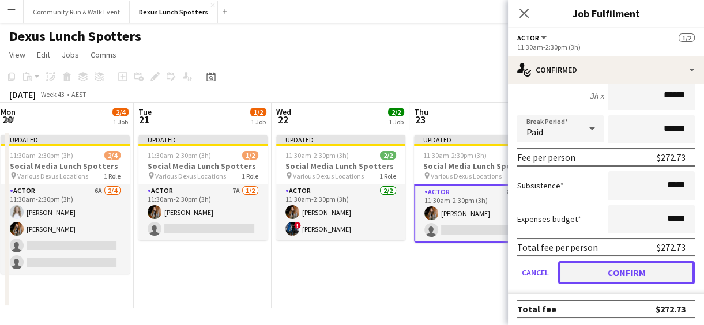
click at [634, 270] on button "Confirm" at bounding box center [626, 272] width 137 height 23
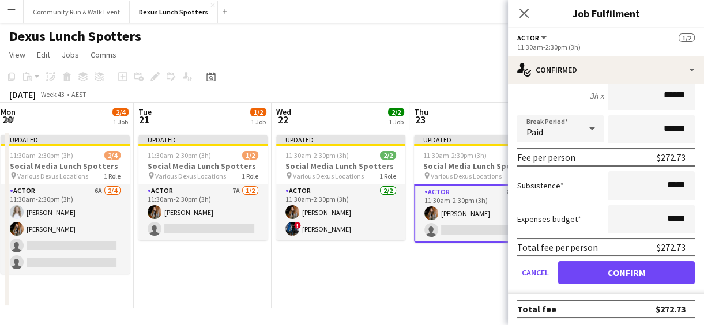
scroll to position [0, 0]
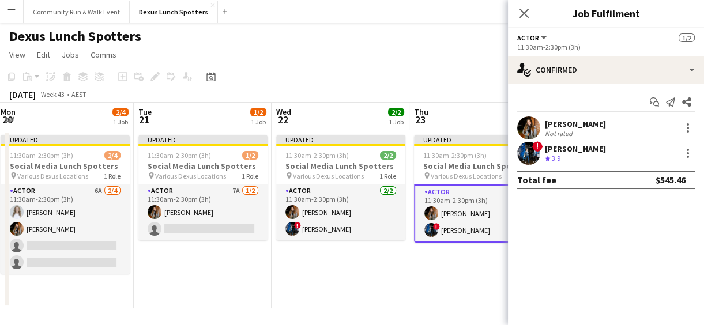
drag, startPoint x: 446, startPoint y: 291, endPoint x: 343, endPoint y: 289, distance: 102.7
click at [343, 289] on app-calendar-viewport "Thu 16 Fri 17 Sat 18 Sun 19 Mon 20 2/4 1 Job Tue 21 1/2 1 Job Wed 22 2/2 1 Job …" at bounding box center [352, 206] width 704 height 206
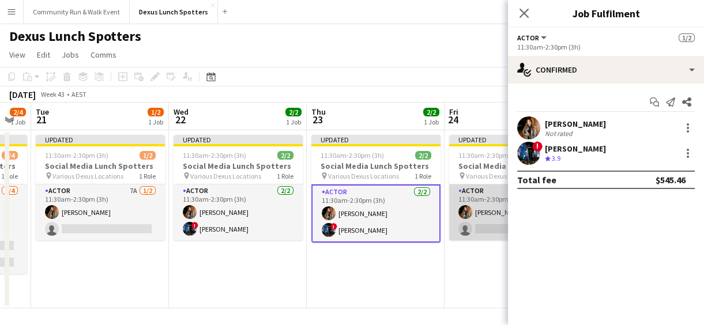
click at [484, 213] on app-card-role "Actor 6A [DATE] 11:30am-2:30pm (3h) [PERSON_NAME] single-neutral-actions" at bounding box center [513, 213] width 129 height 56
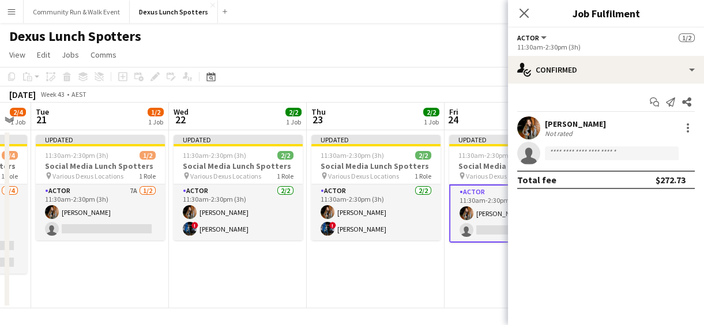
click at [484, 213] on app-card-role "Actor 6A [DATE] 11:30am-2:30pm (3h) [PERSON_NAME] single-neutral-actions" at bounding box center [513, 214] width 129 height 58
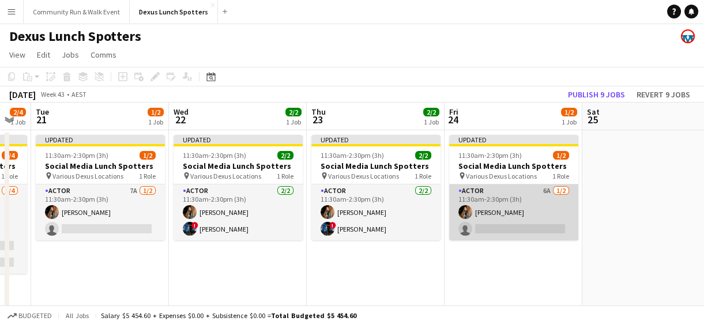
click at [515, 224] on app-card-role "Actor 6A [DATE] 11:30am-2:30pm (3h) [PERSON_NAME] single-neutral-actions" at bounding box center [513, 213] width 129 height 56
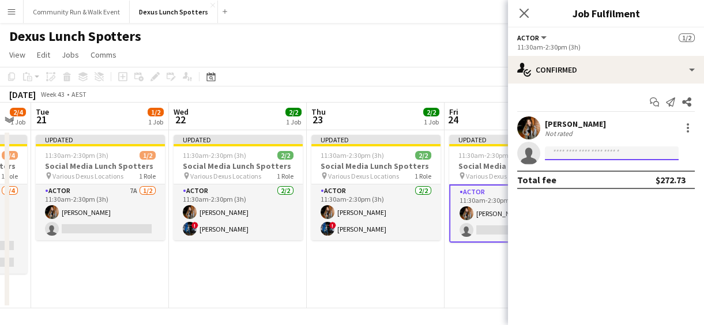
click at [569, 149] on input at bounding box center [612, 153] width 134 height 14
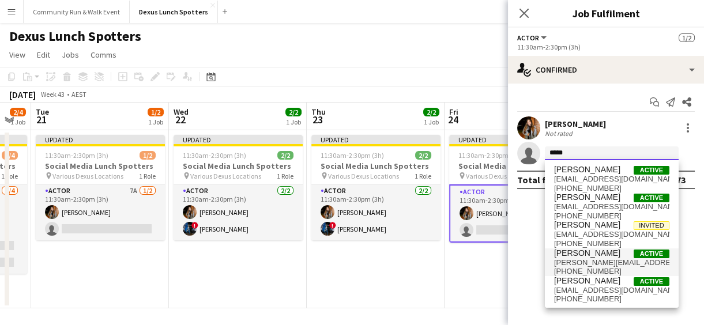
type input "****"
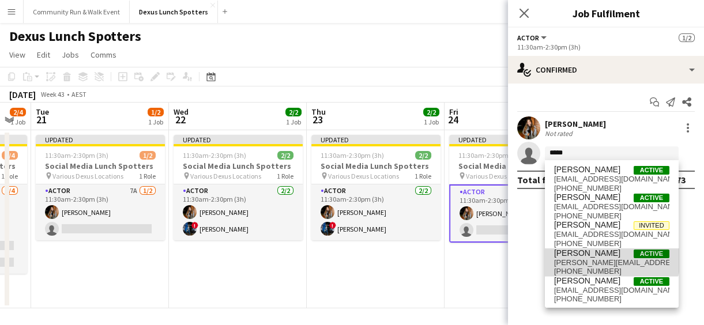
click at [593, 252] on span "[PERSON_NAME]" at bounding box center [587, 254] width 66 height 10
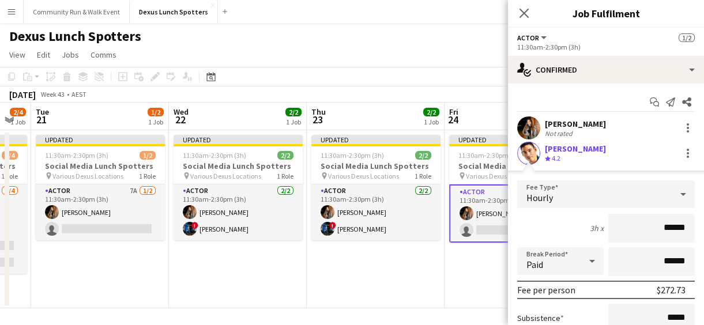
scroll to position [122, 0]
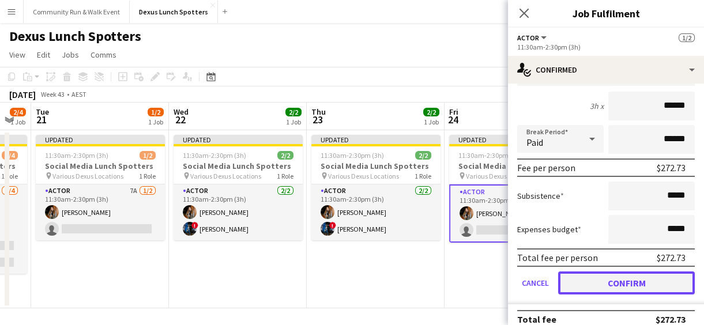
click at [646, 285] on button "Confirm" at bounding box center [626, 283] width 137 height 23
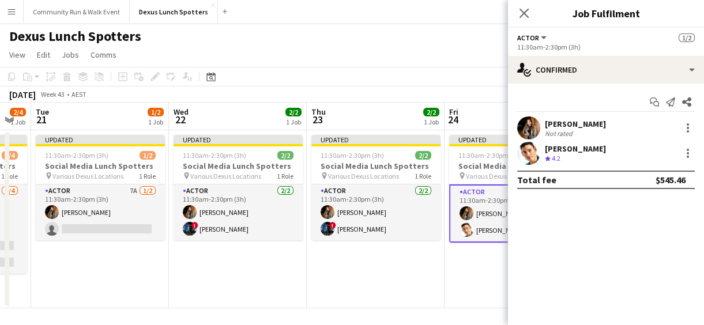
scroll to position [0, 0]
click at [394, 287] on app-date-cell "Updated 11:30am-2:30pm (3h) 2/2 Social Media Lunch Spotters pin Various Dexus L…" at bounding box center [376, 219] width 138 height 178
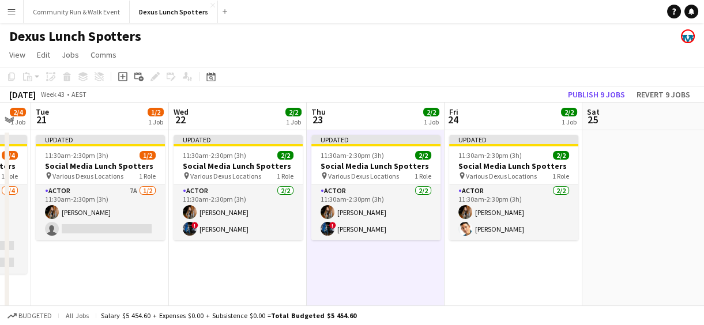
scroll to position [3, 0]
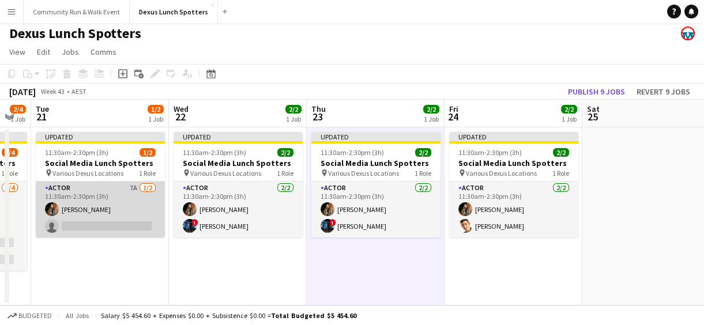
click at [96, 213] on app-card-role "Actor 7A [DATE] 11:30am-2:30pm (3h) [PERSON_NAME] single-neutral-actions" at bounding box center [100, 210] width 129 height 56
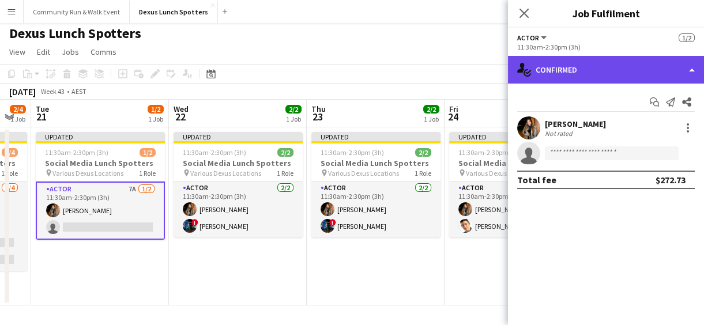
click at [620, 74] on div "single-neutral-actions-check-2 Confirmed" at bounding box center [606, 70] width 196 height 28
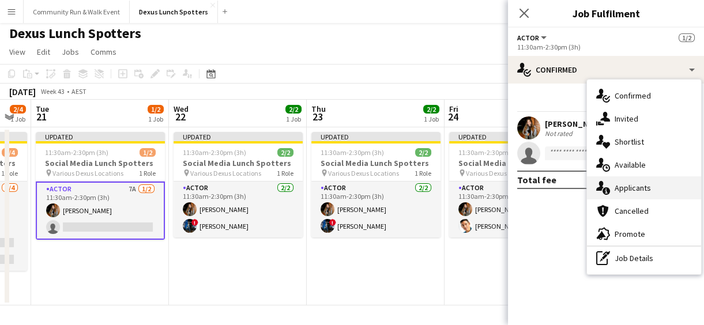
click at [635, 194] on div "single-neutral-actions-information Applicants" at bounding box center [644, 187] width 114 height 23
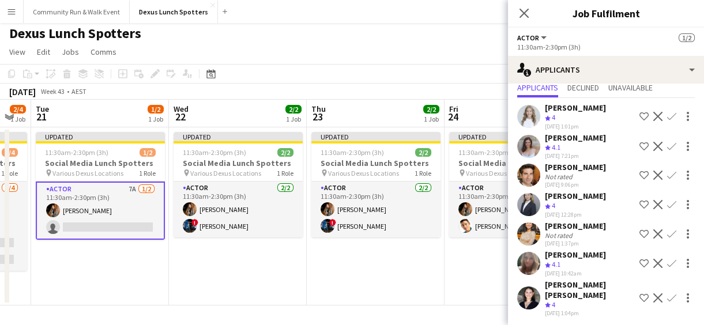
scroll to position [0, 0]
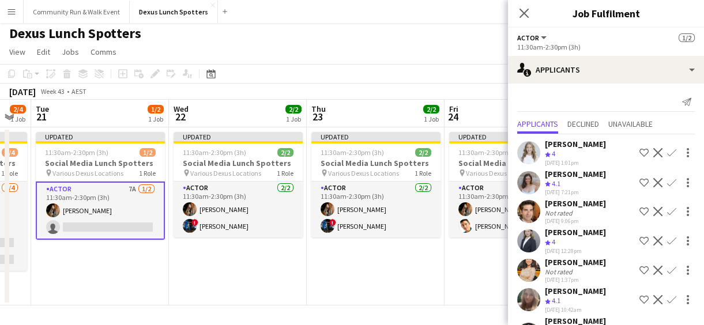
click at [515, 16] on div "Close pop-in" at bounding box center [524, 13] width 32 height 27
click at [522, 12] on icon at bounding box center [523, 12] width 11 height 11
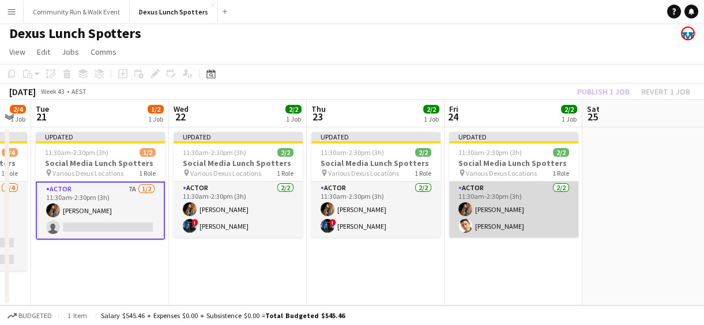
click at [492, 228] on app-card-role "Actor [DATE] 11:30am-2:30pm (3h) J Ma [PERSON_NAME]" at bounding box center [513, 210] width 129 height 56
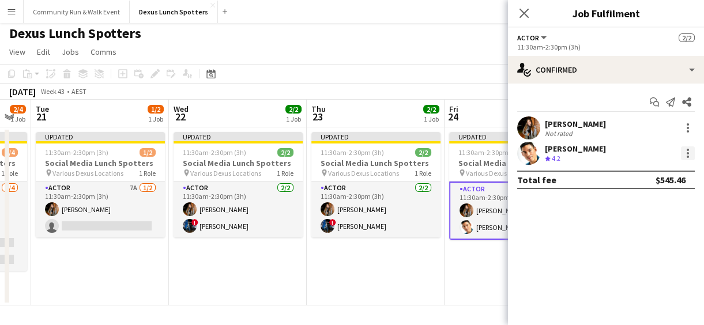
click at [685, 152] on div at bounding box center [688, 153] width 14 height 14
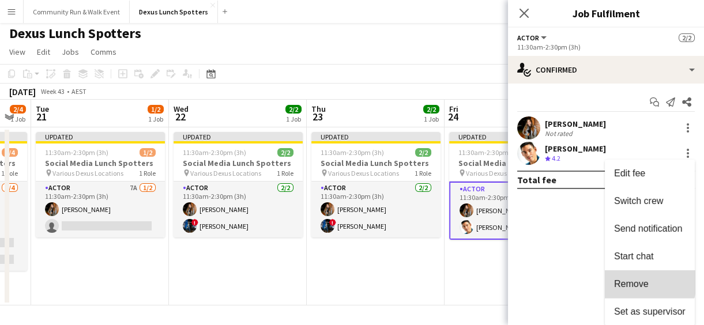
click at [627, 281] on span "Remove" at bounding box center [631, 284] width 35 height 10
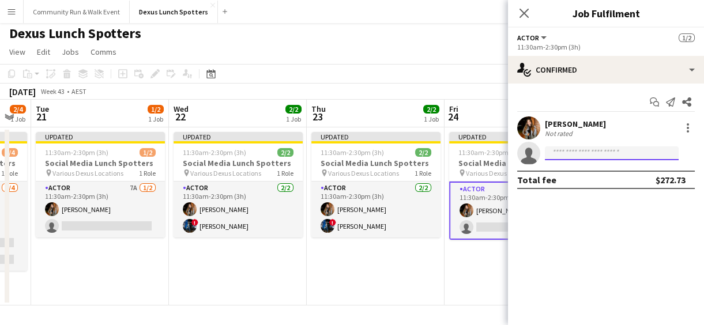
click at [572, 157] on input at bounding box center [612, 153] width 134 height 14
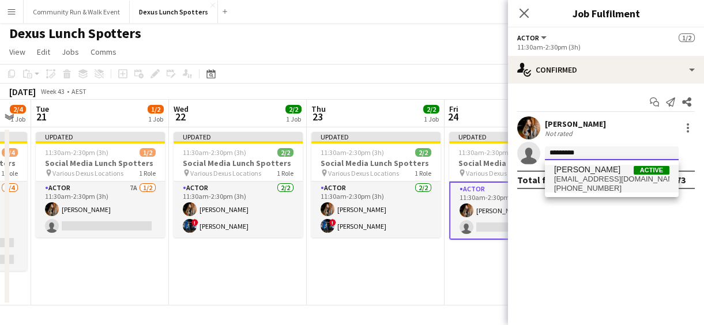
type input "*********"
click at [586, 170] on span "[PERSON_NAME]" at bounding box center [587, 170] width 66 height 10
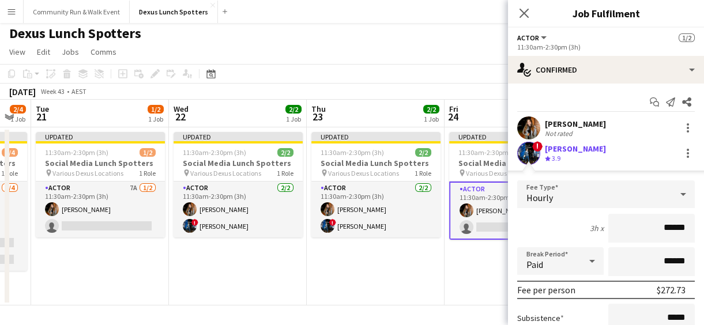
scroll to position [134, 0]
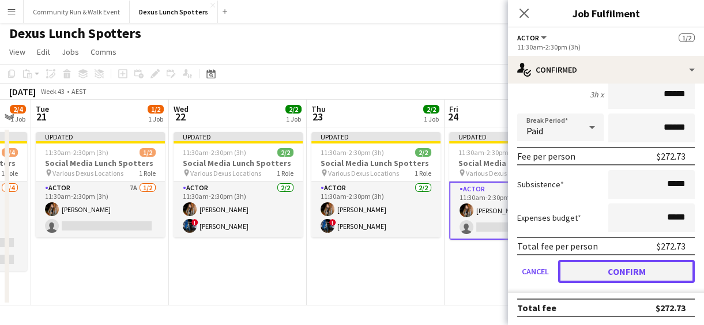
click at [635, 281] on button "Confirm" at bounding box center [626, 271] width 137 height 23
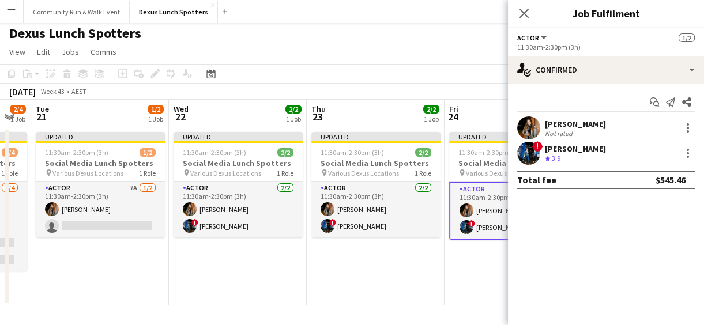
scroll to position [0, 0]
click at [461, 277] on app-date-cell "Updated 11:30am-2:30pm (3h) 2/2 Social Media Lunch Spotters pin Various Dexus L…" at bounding box center [514, 216] width 138 height 178
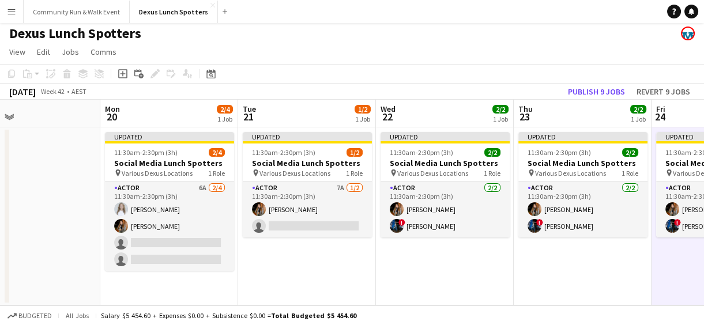
drag, startPoint x: 114, startPoint y: 270, endPoint x: 319, endPoint y: 269, distance: 204.7
click at [319, 269] on app-calendar-viewport "Thu 16 Fri 17 Sat 18 Sun 19 Mon 20 2/4 1 Job Tue 21 1/2 1 Job Wed 22 2/2 1 Job …" at bounding box center [352, 203] width 704 height 206
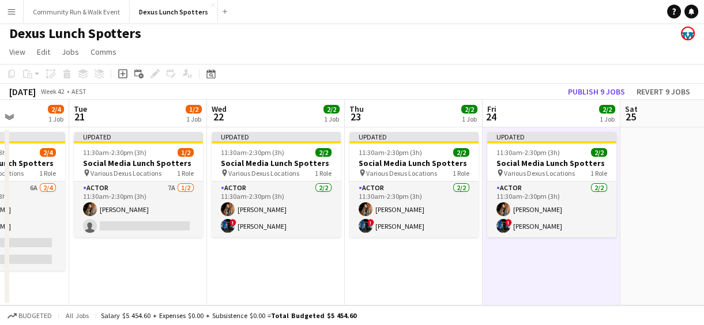
drag, startPoint x: 450, startPoint y: 288, endPoint x: 277, endPoint y: 272, distance: 173.8
click at [277, 272] on app-calendar-viewport "Sat 18 Sun 19 Mon 20 2/4 1 Job Tue 21 1/2 1 Job Wed 22 2/2 1 Job Thu 23 2/2 1 J…" at bounding box center [352, 203] width 704 height 206
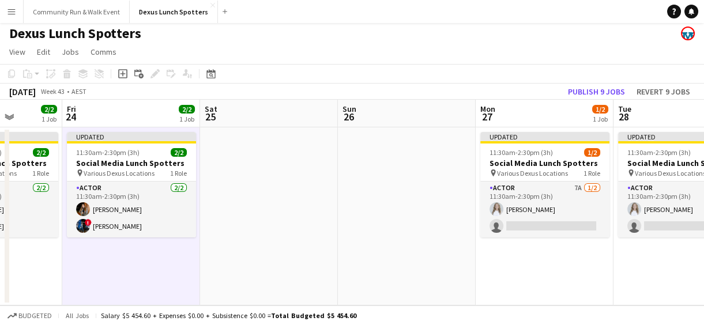
scroll to position [0, 578]
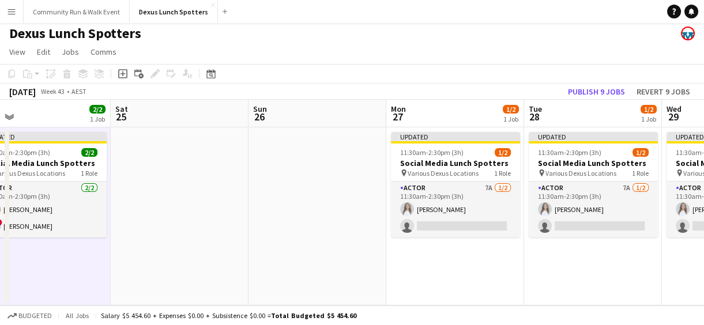
drag, startPoint x: 503, startPoint y: 273, endPoint x: -2, endPoint y: 270, distance: 505.7
click at [0, 270] on html "Menu Boards Boards Boards All jobs Status Workforce Workforce My Workforce Recr…" at bounding box center [352, 161] width 704 height 328
drag, startPoint x: 389, startPoint y: 314, endPoint x: 204, endPoint y: 257, distance: 194.2
click at [204, 257] on app-board "Dexus Lunch Spotters View Day view expanded Day view collapsed Month view Date …" at bounding box center [352, 172] width 704 height 305
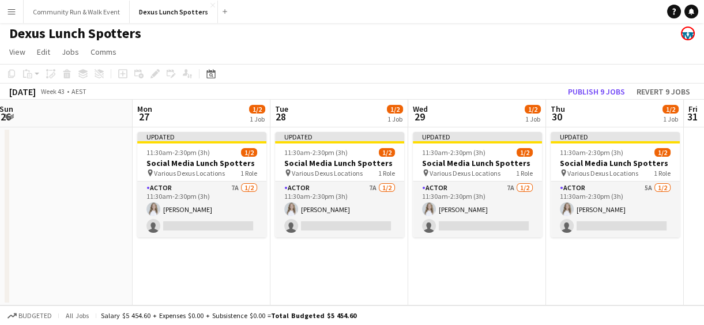
scroll to position [0, 559]
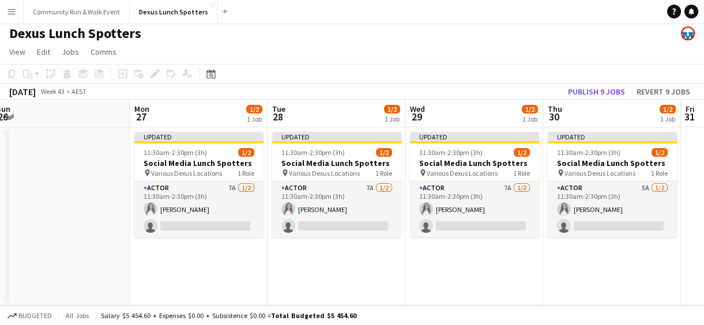
drag, startPoint x: 374, startPoint y: 284, endPoint x: 118, endPoint y: 271, distance: 256.9
click at [118, 271] on app-calendar-viewport "Wed 22 2/2 1 Job Thu 23 2/2 1 Job Fri 24 2/2 1 Job Sat 25 Sun 26 Mon 27 1/2 1 J…" at bounding box center [352, 203] width 704 height 206
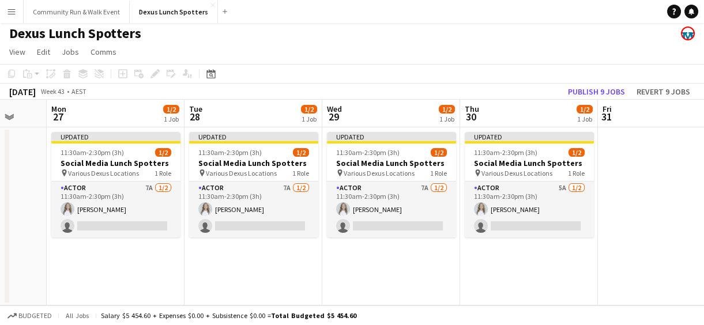
scroll to position [0, 334]
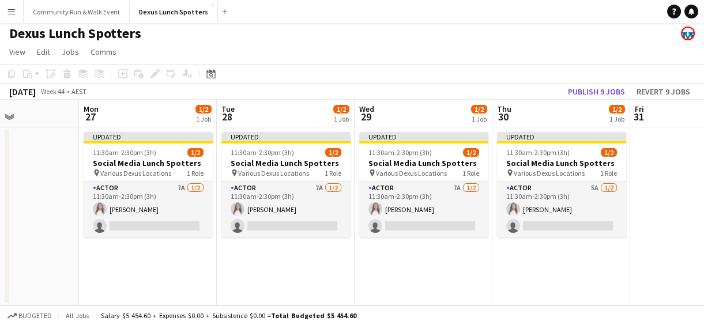
drag, startPoint x: 344, startPoint y: 287, endPoint x: 293, endPoint y: 259, distance: 57.8
click at [293, 259] on app-calendar-viewport "Fri 24 2/2 1 Job Sat 25 Sun 26 Mon 27 1/2 1 Job Tue 28 1/2 1 Job Wed 29 1/2 1 J…" at bounding box center [352, 203] width 704 height 206
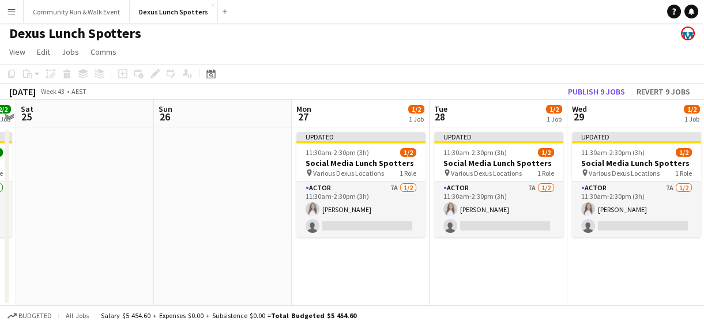
drag, startPoint x: 129, startPoint y: 256, endPoint x: 341, endPoint y: 283, distance: 214.4
click at [341, 283] on app-calendar-viewport "Thu 23 2/2 1 Job Fri 24 2/2 1 Job Sat 25 Sun 26 Mon 27 1/2 1 Job Tue 28 1/2 1 J…" at bounding box center [352, 203] width 704 height 206
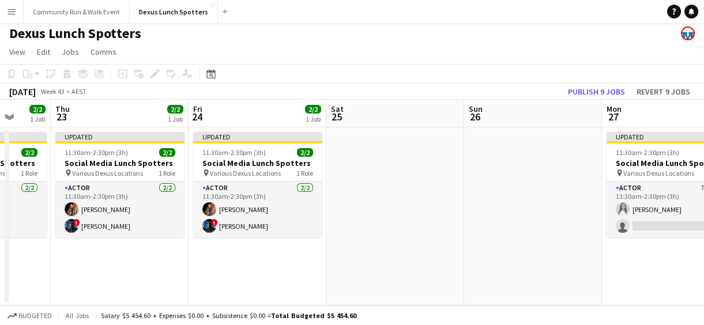
drag, startPoint x: 62, startPoint y: 198, endPoint x: 373, endPoint y: 236, distance: 313.2
click at [373, 236] on app-calendar-viewport "Mon 20 2/4 1 Job Tue 21 1/2 1 Job Wed 22 2/2 1 Job Thu 23 2/2 1 Job Fri 24 2/2 …" at bounding box center [352, 203] width 704 height 206
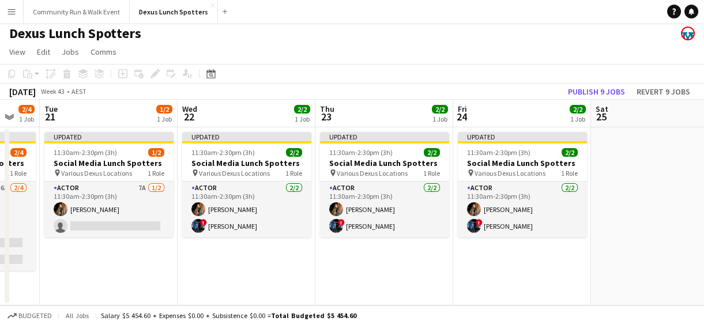
drag, startPoint x: 174, startPoint y: 249, endPoint x: 439, endPoint y: 280, distance: 266.4
click at [439, 280] on app-calendar-viewport "Sun 19 Mon 20 2/4 1 Job Tue 21 1/2 1 Job Wed 22 2/2 1 Job Thu 23 2/2 1 Job Fri …" at bounding box center [352, 203] width 704 height 206
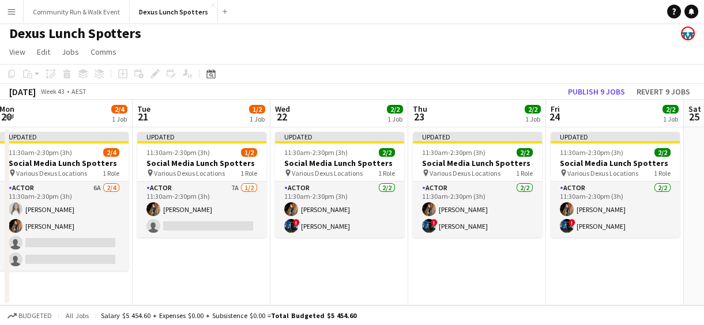
scroll to position [0, 280]
drag, startPoint x: 276, startPoint y: 253, endPoint x: 370, endPoint y: 279, distance: 96.9
click at [370, 279] on app-calendar-viewport "Sat 18 Sun 19 Mon 20 2/4 1 Job Tue 21 1/2 1 Job Wed 22 2/2 1 Job Thu 23 2/2 1 J…" at bounding box center [352, 203] width 704 height 206
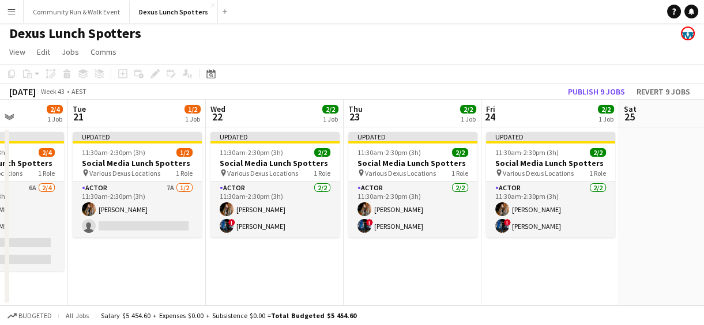
scroll to position [0, 343]
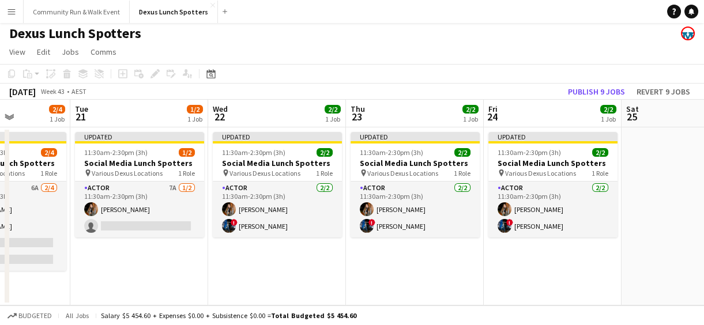
drag, startPoint x: 484, startPoint y: 285, endPoint x: 421, endPoint y: 271, distance: 64.5
click at [421, 271] on app-calendar-viewport "Sat 18 Sun 19 Mon 20 2/4 1 Job Tue 21 1/2 1 Job Wed 22 2/2 1 Job Thu 23 2/2 1 J…" at bounding box center [352, 203] width 704 height 206
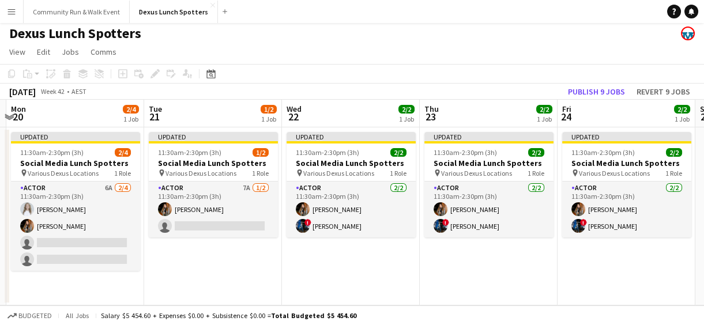
scroll to position [0, 272]
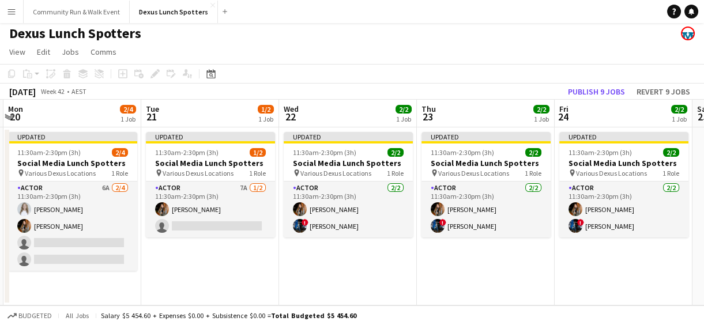
drag, startPoint x: 289, startPoint y: 266, endPoint x: 360, endPoint y: 280, distance: 72.1
click at [360, 280] on app-calendar-viewport "Sat 18 Sun 19 Mon 20 2/4 1 Job Tue 21 1/2 1 Job Wed 22 2/2 1 Job Thu 23 2/2 1 J…" at bounding box center [352, 203] width 704 height 206
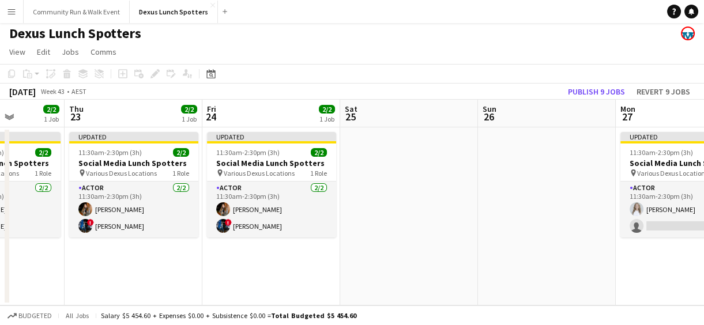
drag, startPoint x: 454, startPoint y: 259, endPoint x: 92, endPoint y: 261, distance: 362.1
click at [92, 261] on app-calendar-viewport "Mon 20 2/4 1 Job Tue 21 1/2 1 Job Wed 22 2/2 1 Job Thu 23 2/2 1 Job Fri 24 2/2 …" at bounding box center [352, 203] width 704 height 206
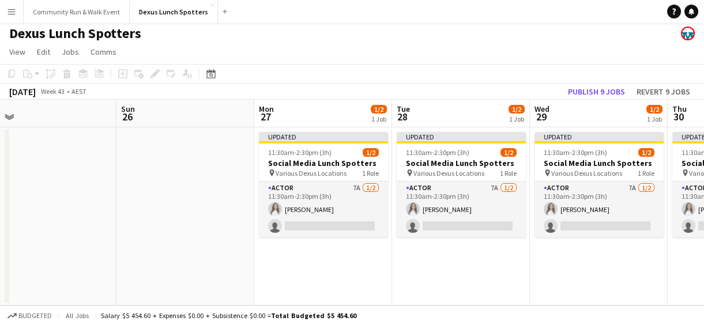
scroll to position [0, 455]
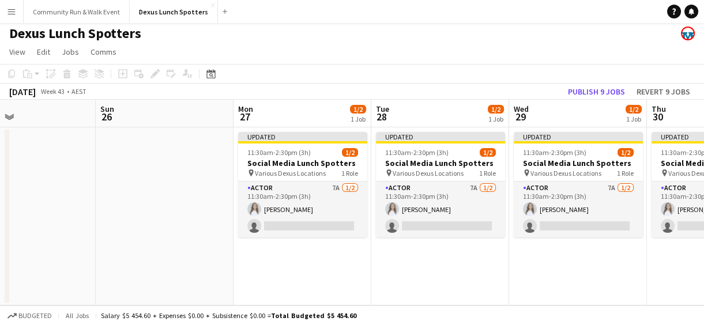
drag, startPoint x: 492, startPoint y: 268, endPoint x: 121, endPoint y: 220, distance: 374.9
click at [121, 220] on app-calendar-viewport "Wed 22 2/2 1 Job Thu 23 2/2 1 Job Fri 24 2/2 1 Job Sat 25 Sun 26 Mon 27 1/2 1 J…" at bounding box center [352, 203] width 704 height 206
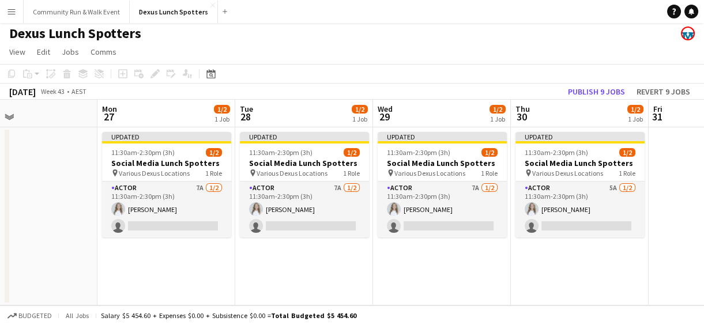
scroll to position [0, 296]
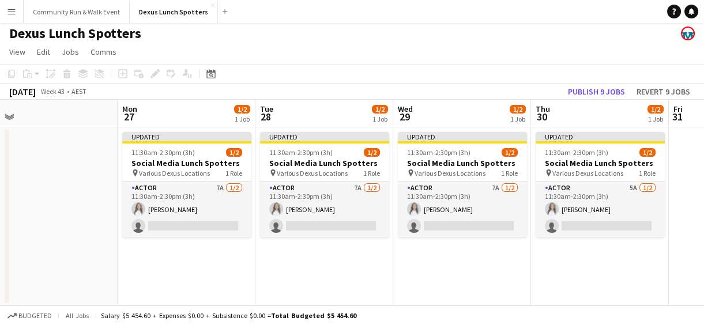
drag, startPoint x: 416, startPoint y: 291, endPoint x: 299, endPoint y: 285, distance: 116.6
click at [299, 285] on app-calendar-viewport "Fri 24 2/2 1 Job Sat 25 Sun 26 Mon 27 1/2 1 Job Tue 28 1/2 1 Job Wed 29 1/2 1 J…" at bounding box center [352, 203] width 704 height 206
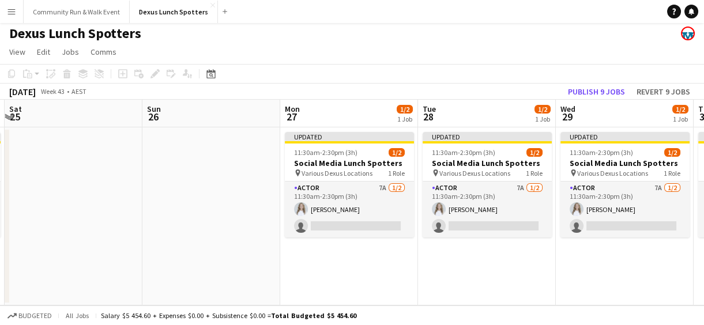
drag, startPoint x: 217, startPoint y: 265, endPoint x: 405, endPoint y: 283, distance: 189.4
click at [405, 283] on app-calendar-viewport "Thu 23 2/2 1 Job Fri 24 2/2 1 Job Sat 25 Sun 26 Mon 27 1/2 1 Job Tue 28 1/2 1 J…" at bounding box center [352, 203] width 704 height 206
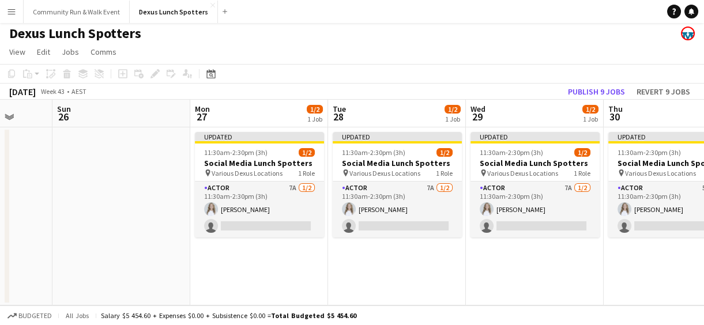
drag, startPoint x: 156, startPoint y: 247, endPoint x: 367, endPoint y: 277, distance: 213.7
click at [367, 277] on app-calendar-viewport "Thu 23 2/2 1 Job Fri 24 2/2 1 Job Sat 25 Sun 26 Mon 27 1/2 1 Job Tue 28 1/2 1 J…" at bounding box center [352, 203] width 704 height 206
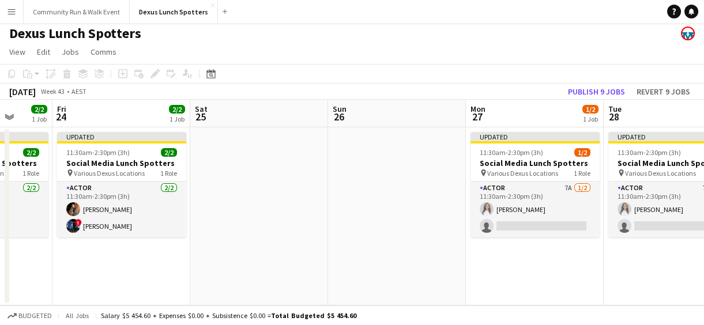
scroll to position [0, 309]
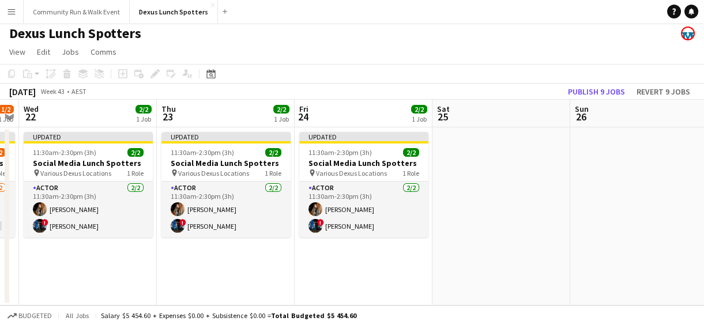
drag, startPoint x: 125, startPoint y: 270, endPoint x: 317, endPoint y: 276, distance: 192.6
click at [317, 276] on app-calendar-viewport "Mon 20 2/4 1 Job Tue 21 1/2 1 Job Wed 22 2/2 1 Job Thu 23 2/2 1 Job Fri 24 2/2 …" at bounding box center [352, 203] width 704 height 206
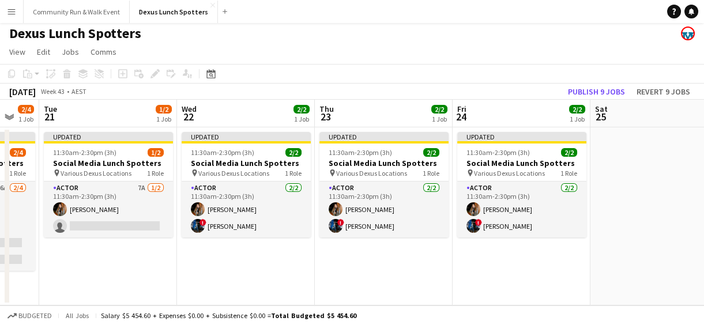
scroll to position [0, 367]
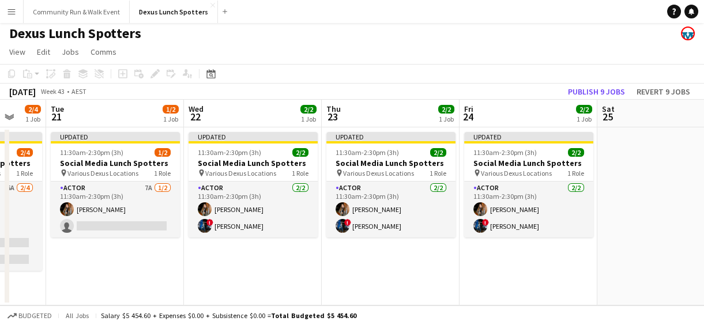
drag, startPoint x: 107, startPoint y: 272, endPoint x: 270, endPoint y: 262, distance: 163.5
click at [270, 262] on app-calendar-viewport "Sat 18 Sun 19 Mon 20 2/4 1 Job Tue 21 1/2 1 Job Wed 22 2/2 1 Job Thu 23 2/2 1 J…" at bounding box center [352, 203] width 704 height 206
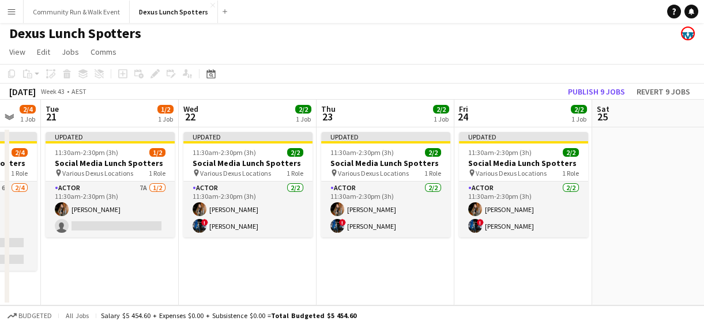
click at [278, 270] on app-calendar-viewport "Sat 18 Sun 19 Mon 20 2/4 1 Job Tue 21 1/2 1 Job Wed 22 2/2 1 Job Thu 23 2/2 1 J…" at bounding box center [352, 203] width 704 height 206
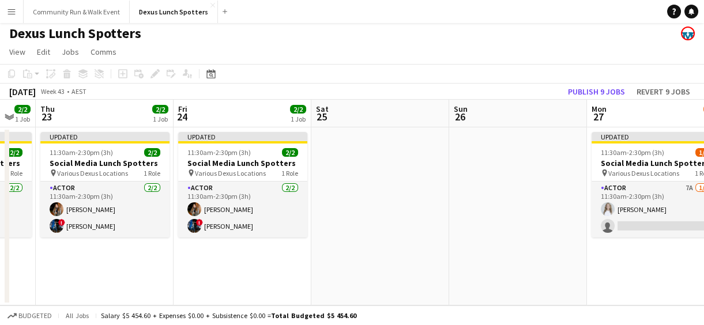
scroll to position [0, 383]
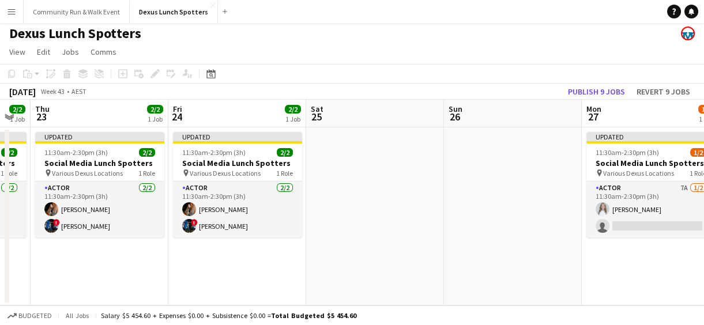
drag, startPoint x: 449, startPoint y: 279, endPoint x: 162, endPoint y: 268, distance: 287.4
click at [162, 268] on app-calendar-viewport "Mon 20 2/4 1 Job Tue 21 1/2 1 Job Wed 22 2/2 1 Job Thu 23 2/2 1 Job Fri 24 2/2 …" at bounding box center [352, 203] width 704 height 206
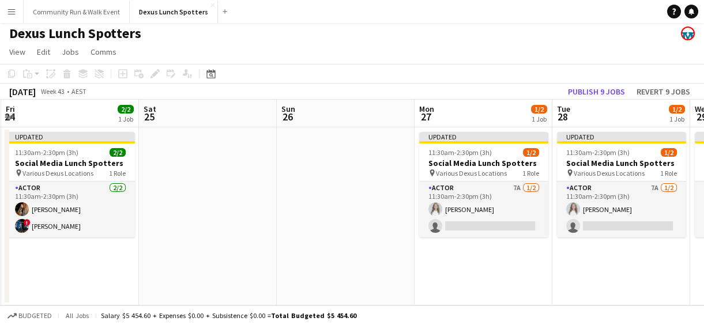
scroll to position [0, 555]
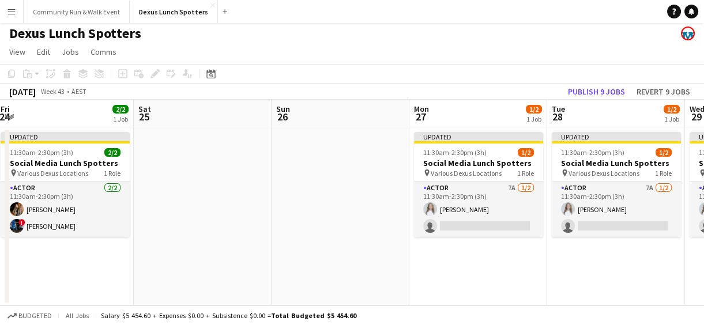
drag, startPoint x: 413, startPoint y: 261, endPoint x: 241, endPoint y: 229, distance: 175.2
click at [241, 229] on app-calendar-viewport "Mon 20 2/4 1 Job Tue 21 1/2 1 Job Wed 22 2/2 1 Job Thu 23 2/2 1 Job Fri 24 2/2 …" at bounding box center [352, 203] width 704 height 206
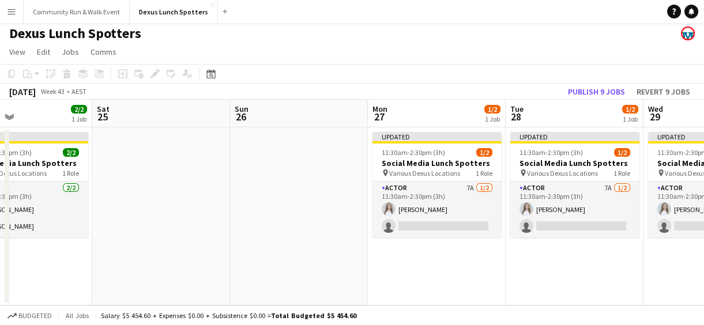
drag, startPoint x: 295, startPoint y: 252, endPoint x: 282, endPoint y: 259, distance: 14.4
click at [249, 264] on app-calendar-viewport "Wed 22 2/2 1 Job Thu 23 2/2 1 Job Fri 24 2/2 1 Job Sat 25 Sun 26 Mon 27 1/2 1 J…" at bounding box center [352, 203] width 704 height 206
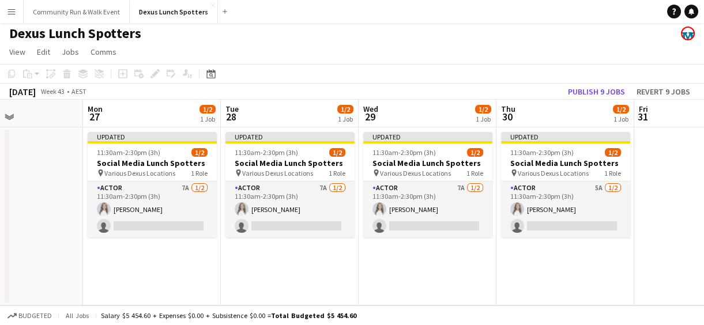
drag, startPoint x: 412, startPoint y: 274, endPoint x: 132, endPoint y: 238, distance: 282.6
click at [132, 238] on app-calendar-viewport "Fri 24 2/2 1 Job Sat 25 Sun 26 Mon 27 1/2 1 Job Tue 28 1/2 1 Job Wed 29 1/2 1 J…" at bounding box center [352, 203] width 704 height 206
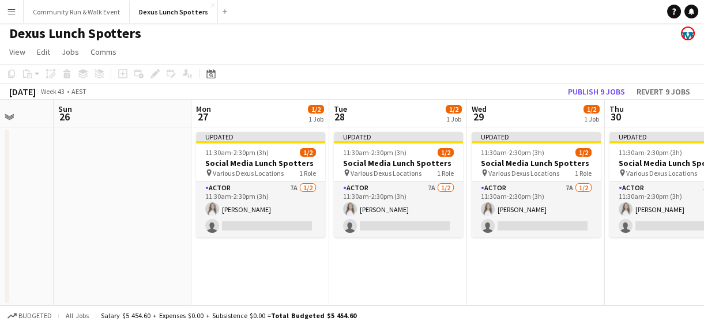
drag, startPoint x: 173, startPoint y: 270, endPoint x: 423, endPoint y: 285, distance: 250.1
click at [423, 285] on app-calendar-viewport "Thu 23 2/2 1 Job Fri 24 2/2 1 Job Sat 25 Sun 26 Mon 27 1/2 1 Job Tue 28 1/2 1 J…" at bounding box center [352, 203] width 704 height 206
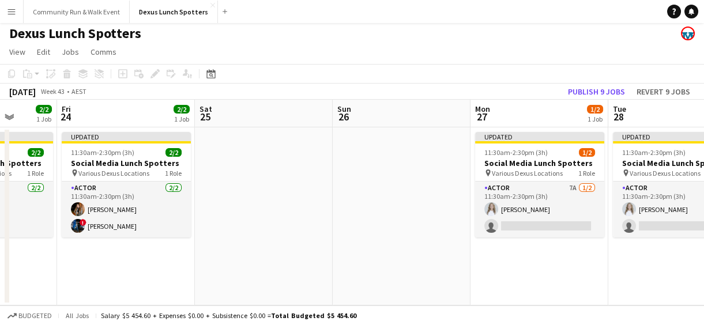
scroll to position [0, 316]
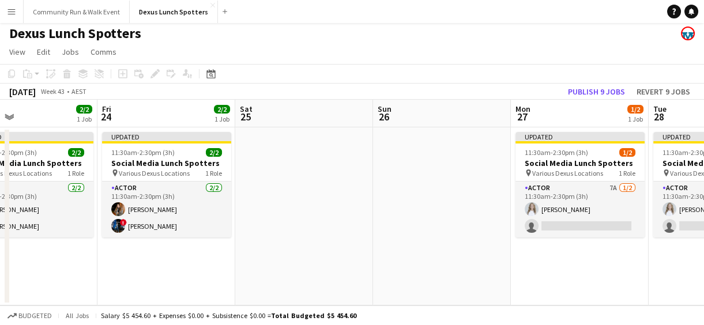
drag, startPoint x: 125, startPoint y: 253, endPoint x: 445, endPoint y: 306, distance: 324.3
click at [445, 306] on app-board "Dexus Lunch Spotters View Day view expanded Day view collapsed Month view Date …" at bounding box center [352, 172] width 704 height 305
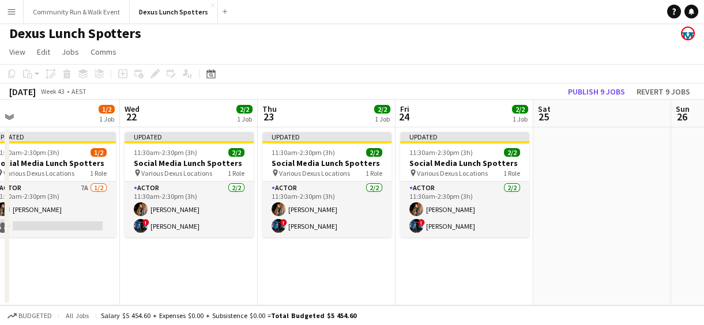
drag, startPoint x: 229, startPoint y: 299, endPoint x: 527, endPoint y: 295, distance: 298.1
click at [527, 295] on app-calendar-viewport "Sun 19 Mon 20 2/4 1 Job Tue 21 1/2 1 Job Wed 22 2/2 1 Job Thu 23 2/2 1 Job Fri …" at bounding box center [352, 203] width 704 height 206
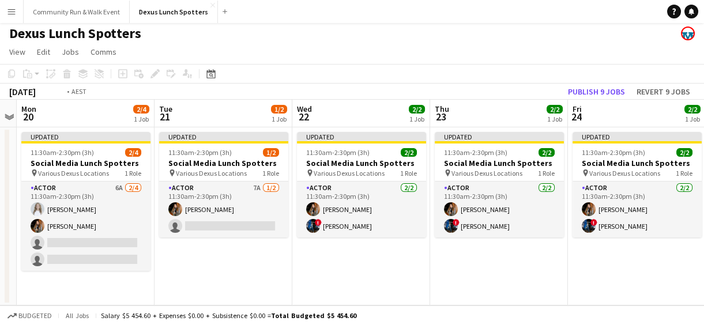
drag, startPoint x: 306, startPoint y: 283, endPoint x: 341, endPoint y: 276, distance: 35.8
click at [341, 276] on app-calendar-viewport "Sat 18 Sun 19 Mon 20 2/4 1 Job Tue 21 1/2 1 Job Wed 22 2/2 1 Job Thu 23 2/2 1 J…" at bounding box center [352, 203] width 704 height 206
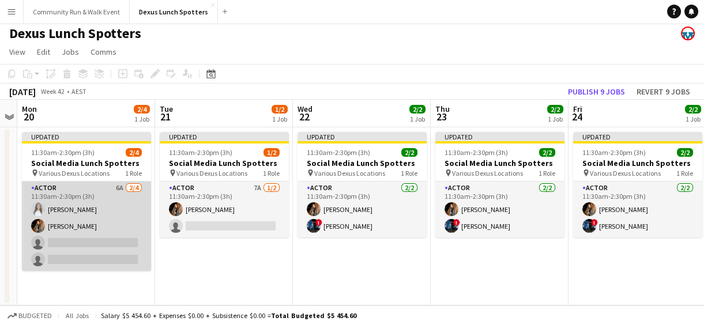
click at [52, 239] on app-card-role "Actor 6A [DATE] 11:30am-2:30pm (3h) [PERSON_NAME] single-neutral-actions single…" at bounding box center [86, 226] width 129 height 89
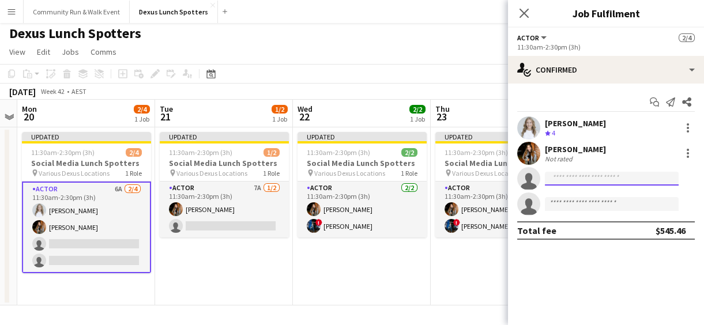
click at [559, 178] on input at bounding box center [612, 179] width 134 height 14
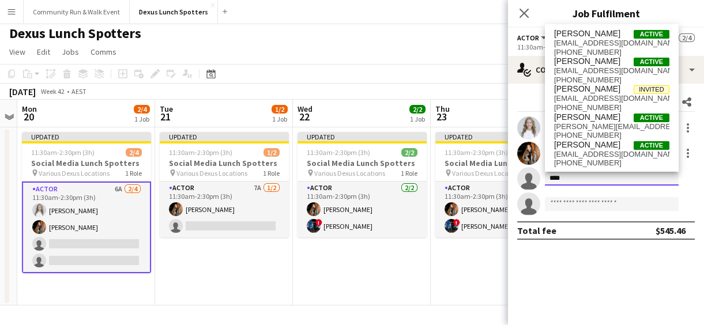
type input "****"
click at [598, 119] on span "[PERSON_NAME]" at bounding box center [587, 117] width 66 height 10
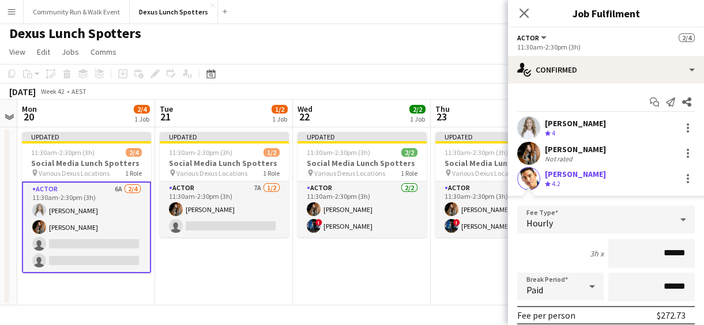
scroll to position [185, 0]
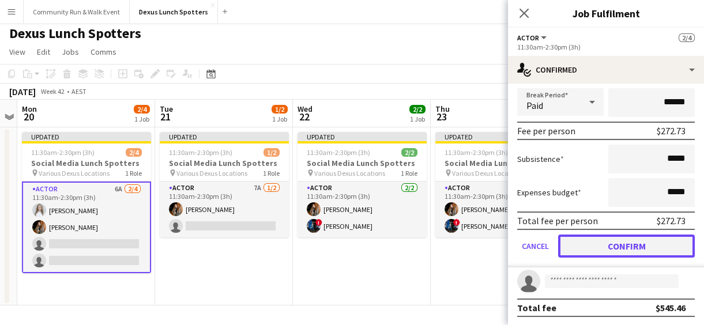
click at [581, 247] on button "Confirm" at bounding box center [626, 246] width 137 height 23
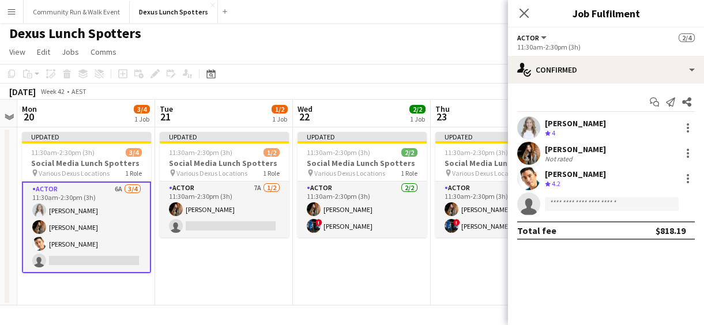
scroll to position [0, 0]
click at [253, 285] on app-date-cell "Updated 11:30am-2:30pm (3h) 1/2 Social Media Lunch Spotters pin Various Dexus L…" at bounding box center [224, 216] width 138 height 178
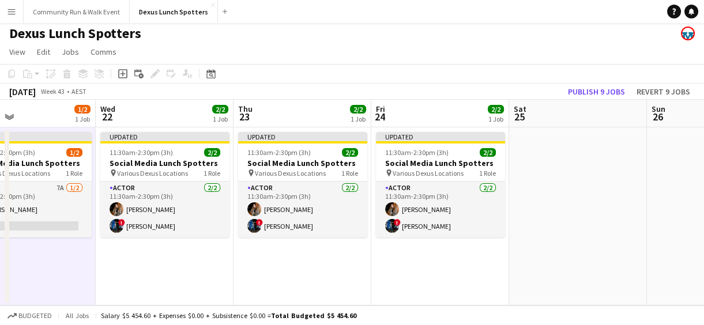
scroll to position [0, 459]
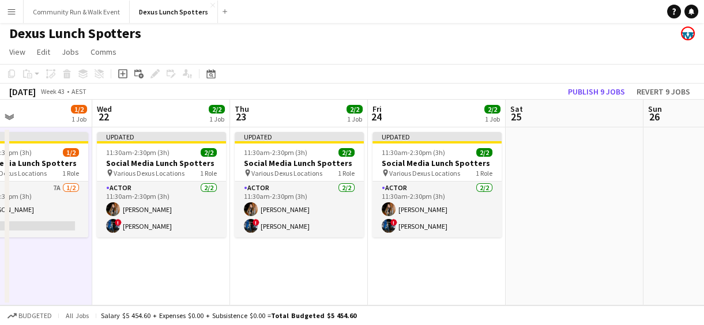
drag, startPoint x: 387, startPoint y: 283, endPoint x: 187, endPoint y: 285, distance: 200.7
click at [187, 285] on app-calendar-viewport "Sat 18 Sun 19 Mon 20 3/4 1 Job Tue 21 1/2 1 Job Wed 22 2/2 1 Job Thu 23 2/2 1 J…" at bounding box center [352, 203] width 704 height 206
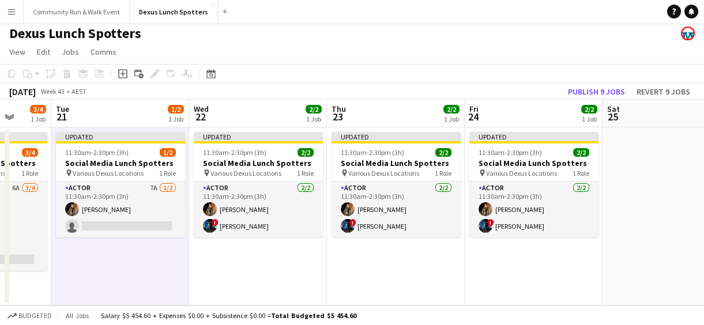
scroll to position [0, 362]
drag, startPoint x: 307, startPoint y: 290, endPoint x: 404, endPoint y: 280, distance: 97.4
click at [404, 280] on app-calendar-viewport "Sat 18 Sun 19 Mon 20 3/4 1 Job Tue 21 1/2 1 Job Wed 22 2/2 1 Job Thu 23 2/2 1 J…" at bounding box center [352, 203] width 704 height 206
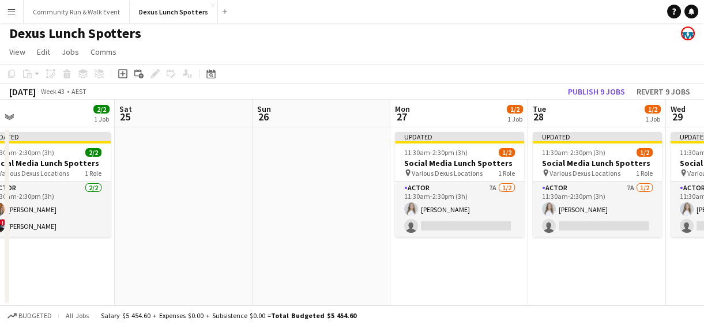
scroll to position [0, 325]
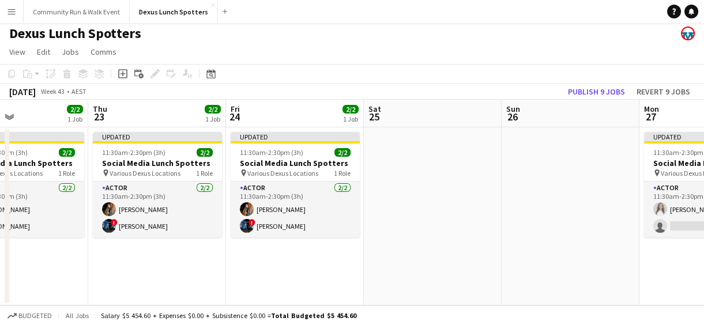
drag, startPoint x: 509, startPoint y: 278, endPoint x: 270, endPoint y: 287, distance: 238.9
click at [270, 287] on app-calendar-viewport "Mon 20 3/4 1 Job Tue 21 1/2 1 Job Wed 22 2/2 1 Job Thu 23 2/2 1 Job Fri 24 2/2 …" at bounding box center [352, 203] width 704 height 206
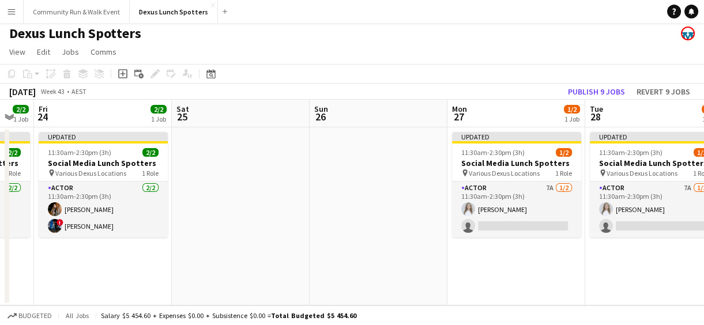
scroll to position [0, 518]
drag, startPoint x: 454, startPoint y: 261, endPoint x: 261, endPoint y: 259, distance: 192.6
click at [261, 259] on app-calendar-viewport "Mon 20 3/4 1 Job Tue 21 1/2 1 Job Wed 22 2/2 1 Job Thu 23 2/2 1 Job Fri 24 2/2 …" at bounding box center [352, 203] width 704 height 206
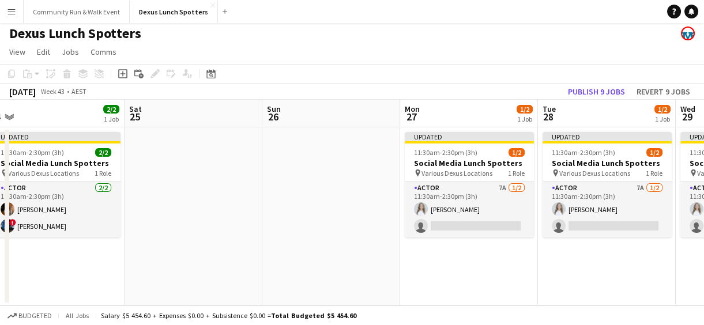
scroll to position [0, 565]
drag, startPoint x: 293, startPoint y: 256, endPoint x: 245, endPoint y: 262, distance: 48.3
click at [245, 262] on app-calendar-viewport "Mon 20 3/4 1 Job Tue 21 1/2 1 Job Wed 22 2/2 1 Job Thu 23 2/2 1 Job Fri 24 2/2 …" at bounding box center [352, 203] width 704 height 206
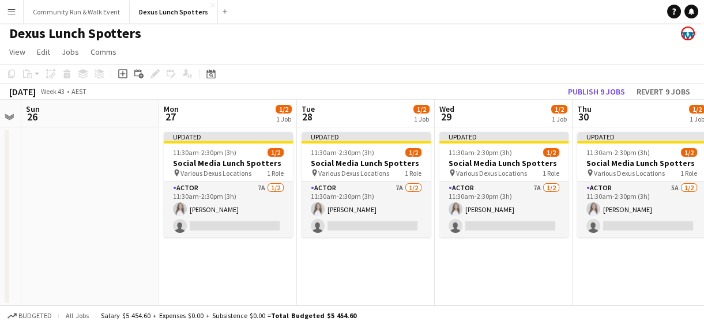
drag, startPoint x: 330, startPoint y: 254, endPoint x: 80, endPoint y: 219, distance: 252.7
click at [80, 219] on app-calendar-viewport "Wed 22 2/2 1 Job Thu 23 2/2 1 Job Fri 24 2/2 1 Job Sat 25 Sun 26 Mon 27 1/2 1 J…" at bounding box center [352, 203] width 704 height 206
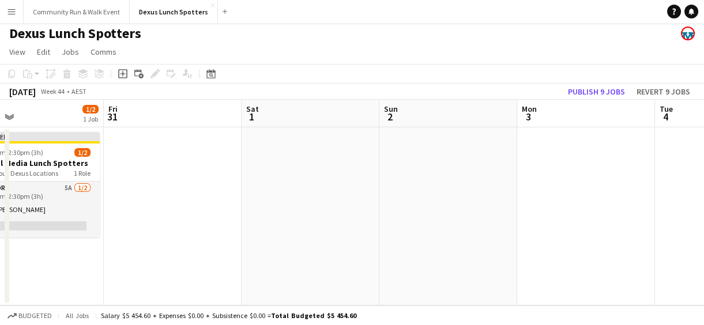
drag, startPoint x: 689, startPoint y: 253, endPoint x: 93, endPoint y: 275, distance: 596.6
click at [93, 275] on app-calendar-viewport "Mon 27 1/2 1 Job Tue 28 1/2 1 Job Wed 29 1/2 1 Job Thu 30 1/2 1 Job Fri 31 Sat …" at bounding box center [352, 203] width 704 height 206
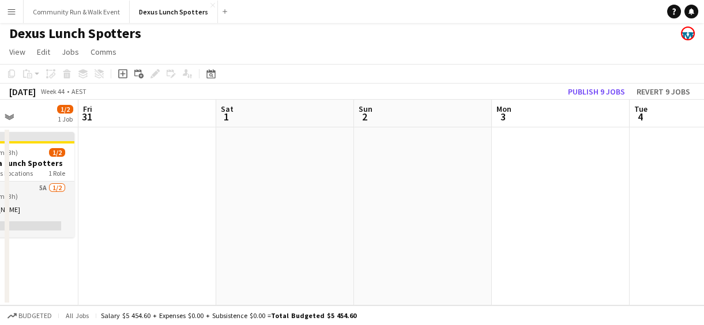
drag, startPoint x: 503, startPoint y: 247, endPoint x: 64, endPoint y: 219, distance: 439.7
click at [64, 219] on app-calendar-viewport "Mon 27 1/2 1 Job Tue 28 1/2 1 Job Wed 29 1/2 1 Job Thu 30 1/2 1 Job Fri 31 Sat …" at bounding box center [352, 203] width 704 height 206
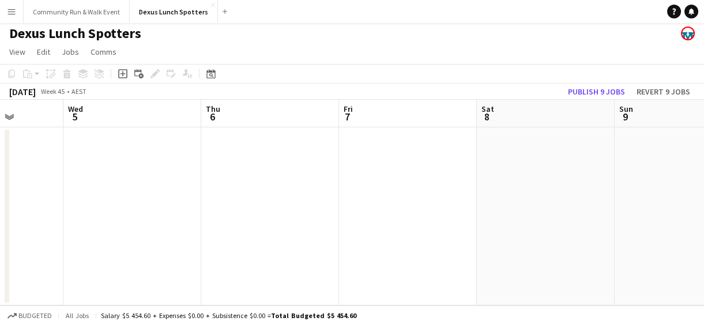
drag, startPoint x: 359, startPoint y: 219, endPoint x: 69, endPoint y: 207, distance: 290.8
click at [69, 207] on app-calendar-viewport "Sat 1 Sun 2 Mon 3 Tue 4 Wed 5 Thu 6 Fri 7 Sat 8 Sun 9 Mon 10 Tue 11" at bounding box center [352, 203] width 704 height 206
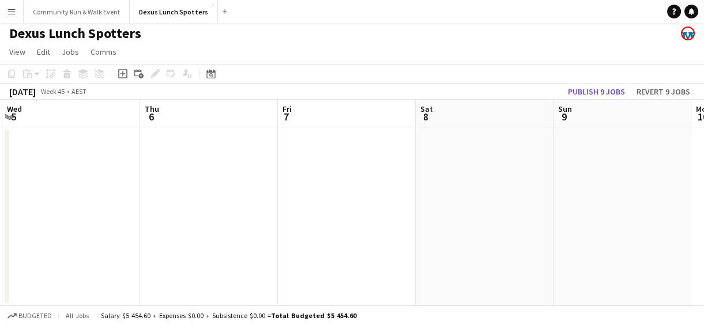
drag, startPoint x: 453, startPoint y: 185, endPoint x: 114, endPoint y: 142, distance: 342.2
click at [114, 142] on app-calendar-viewport "Sat 1 Sun 2 Mon 3 Tue 4 Wed 5 Thu 6 Fri 7 Sat 8 Sun 9 Mon 10 Tue 11" at bounding box center [352, 203] width 704 height 206
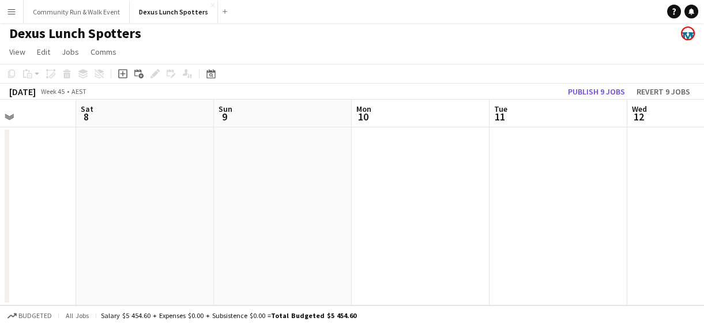
drag, startPoint x: 564, startPoint y: 170, endPoint x: 222, endPoint y: 191, distance: 343.1
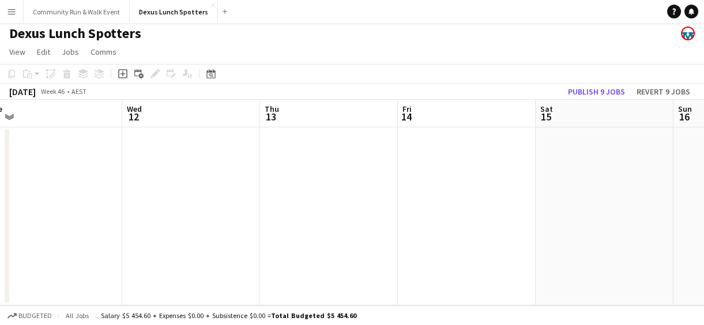
drag, startPoint x: 222, startPoint y: 191, endPoint x: 211, endPoint y: 226, distance: 36.8
click at [211, 226] on app-calendar-viewport "Fri 7 Sat 8 Sun 9 Mon 10 Tue 11 Wed 12 Thu 13 Fri 14 Sat 15 Sun 16 Mon 17" at bounding box center [352, 203] width 704 height 206
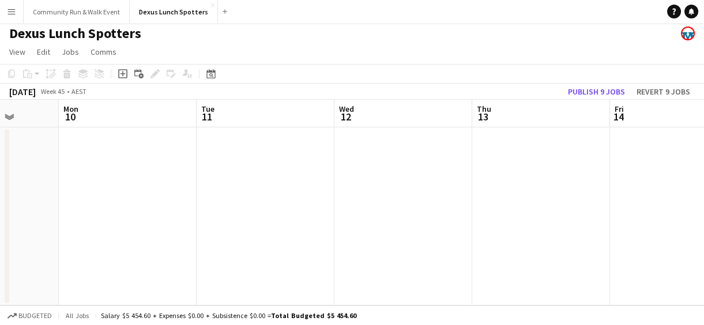
drag, startPoint x: 483, startPoint y: 193, endPoint x: 673, endPoint y: 239, distance: 196.3
click at [695, 235] on app-calendar-viewport "Fri 7 Sat 8 Sun 9 Mon 10 Tue 11 Wed 12 Thu 13 Fri 14 Sat 15 Sun 16 Mon 17" at bounding box center [352, 203] width 704 height 206
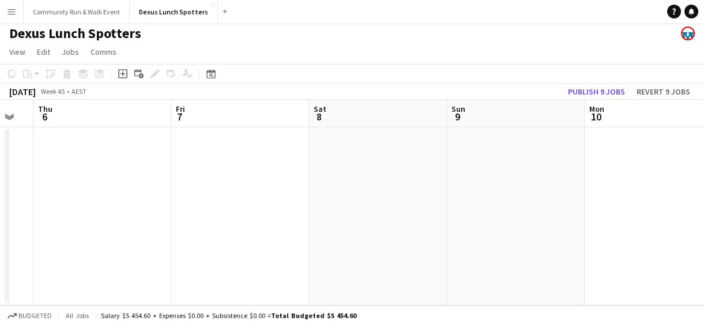
drag, startPoint x: 0, startPoint y: 237, endPoint x: 526, endPoint y: 254, distance: 526.1
click at [526, 254] on app-calendar-viewport "Tue 4 Wed 5 Thu 6 Fri 7 Sat 8 Sun 9 Mon 10 Tue 11 Wed 12 Thu 13 Fri 14" at bounding box center [352, 203] width 704 height 206
drag, startPoint x: 0, startPoint y: 242, endPoint x: 536, endPoint y: 216, distance: 536.9
click at [536, 216] on app-calendar-viewport "Sat 1 Sun 2 Mon 3 Tue 4 Wed 5 Thu 6 Fri 7 Sat 8 Sun 9 Mon 10 Tue 11" at bounding box center [352, 203] width 704 height 206
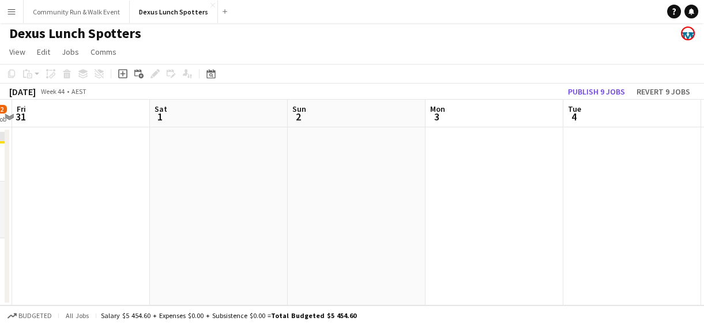
drag, startPoint x: 171, startPoint y: 197, endPoint x: 675, endPoint y: 213, distance: 504.2
click at [675, 213] on app-calendar-viewport "Wed 29 1/2 1 Job Thu 30 1/2 1 Job Fri 31 Sat 1 Sun 2 Mon 3 Tue 4 Wed 5 Thu 6 Fr…" at bounding box center [352, 203] width 704 height 206
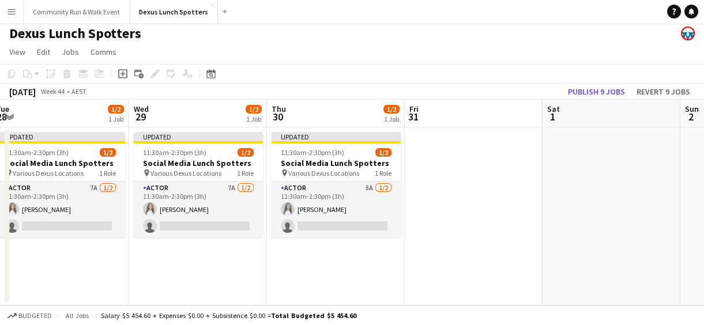
drag, startPoint x: 346, startPoint y: 200, endPoint x: 603, endPoint y: 196, distance: 256.6
click at [603, 196] on app-calendar-viewport "Sun 26 Mon 27 1/2 1 Job Tue 28 1/2 1 Job Wed 29 1/2 1 Job Thu 30 1/2 1 Job Fri …" at bounding box center [352, 203] width 704 height 206
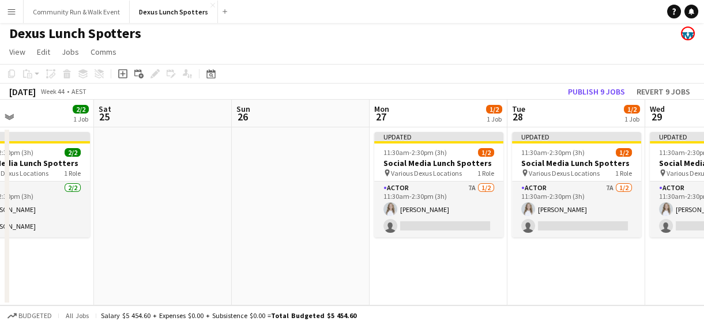
drag, startPoint x: 123, startPoint y: 248, endPoint x: 511, endPoint y: 261, distance: 388.8
click at [511, 261] on app-calendar-viewport "Wed 22 2/2 1 Job Thu 23 2/2 1 Job Fri 24 2/2 1 Job Sat 25 Sun 26 Mon 27 1/2 1 J…" at bounding box center [352, 203] width 704 height 206
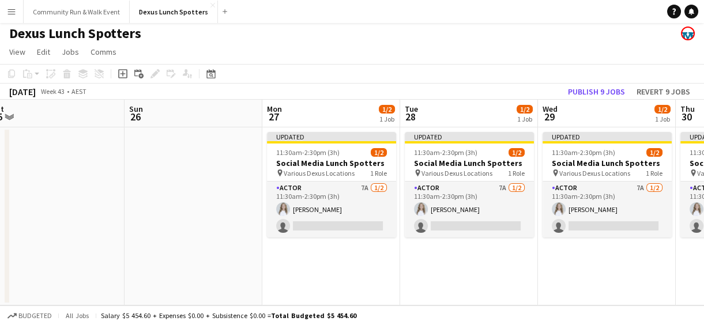
scroll to position [0, 472]
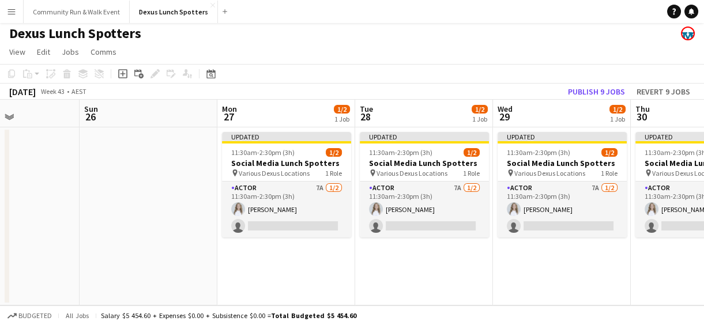
drag, startPoint x: 621, startPoint y: 265, endPoint x: 456, endPoint y: 264, distance: 164.9
click at [456, 264] on app-calendar-viewport "Wed 22 2/2 1 Job Thu 23 2/2 1 Job Fri 24 2/2 1 Job Sat 25 Sun 26 Mon 27 1/2 1 J…" at bounding box center [352, 203] width 704 height 206
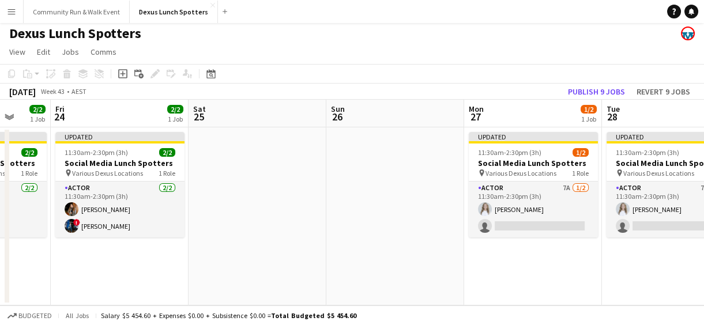
drag, startPoint x: 124, startPoint y: 246, endPoint x: 509, endPoint y: 296, distance: 388.5
click at [509, 296] on app-calendar-viewport "Tue 21 1/2 1 Job Wed 22 2/2 1 Job Thu 23 2/2 1 Job Fri 24 2/2 1 Job Sat 25 Sun …" at bounding box center [352, 203] width 704 height 206
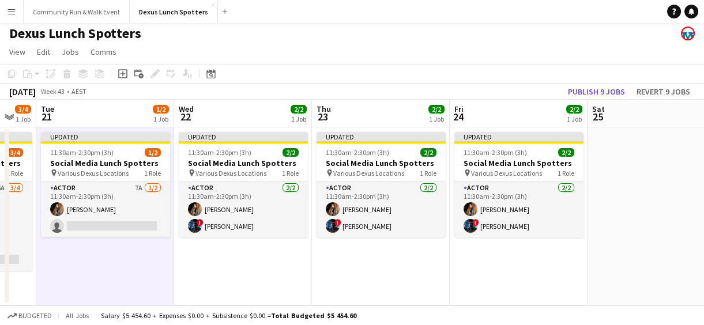
drag, startPoint x: 174, startPoint y: 278, endPoint x: 450, endPoint y: 274, distance: 276.2
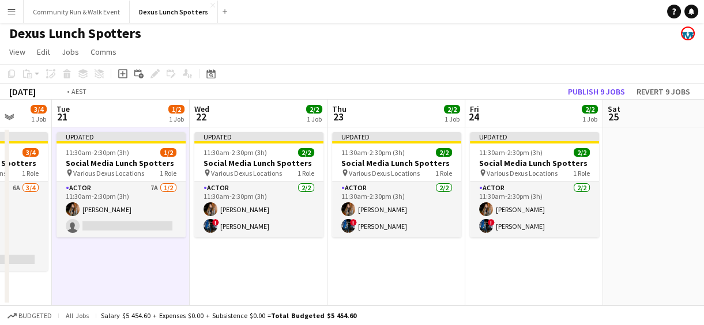
scroll to position [0, 350]
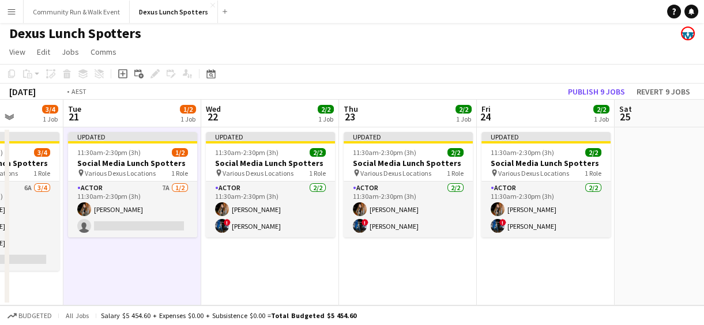
drag, startPoint x: 450, startPoint y: 274, endPoint x: 292, endPoint y: 282, distance: 158.2
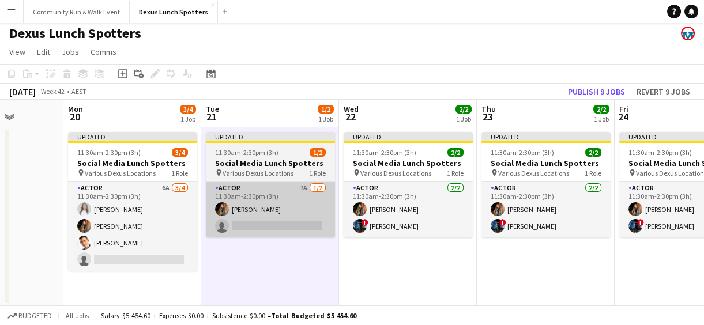
drag, startPoint x: 292, startPoint y: 282, endPoint x: 236, endPoint y: 216, distance: 86.3
click at [236, 216] on app-card-role "Actor 7A [DATE] 11:30am-2:30pm (3h) [PERSON_NAME] single-neutral-actions" at bounding box center [270, 210] width 129 height 56
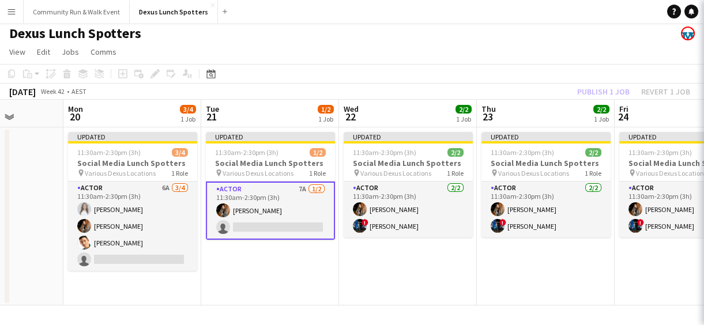
click at [236, 216] on app-card-role "Actor 7A [DATE] 11:30am-2:30pm (3h) [PERSON_NAME] single-neutral-actions" at bounding box center [270, 211] width 129 height 58
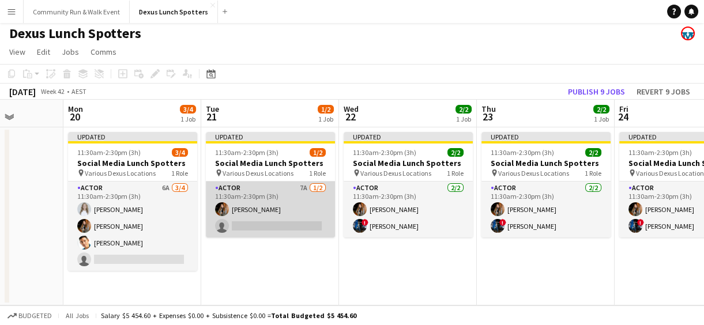
click at [290, 235] on app-card-role "Actor 7A [DATE] 11:30am-2:30pm (3h) [PERSON_NAME] single-neutral-actions" at bounding box center [270, 210] width 129 height 56
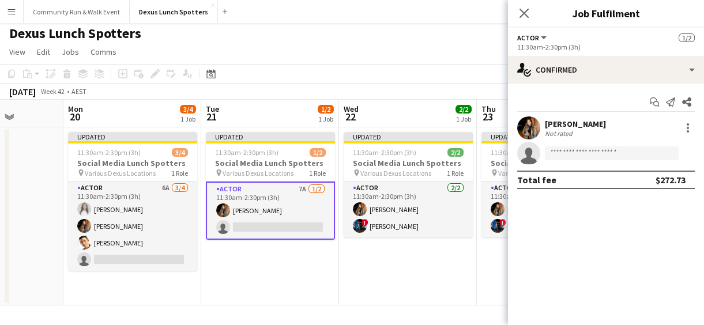
click at [544, 150] on form at bounding box center [617, 153] width 155 height 14
click at [559, 155] on input at bounding box center [612, 153] width 134 height 14
type input "****"
click at [430, 29] on div "Dexus Lunch Spotters" at bounding box center [352, 31] width 704 height 22
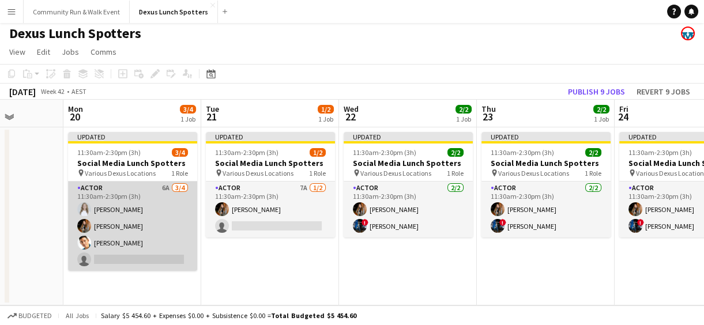
click at [142, 239] on app-card-role "Actor 6A [DATE] 11:30am-2:30pm (3h) [PERSON_NAME] J Ma [PERSON_NAME] single-neu…" at bounding box center [132, 226] width 129 height 89
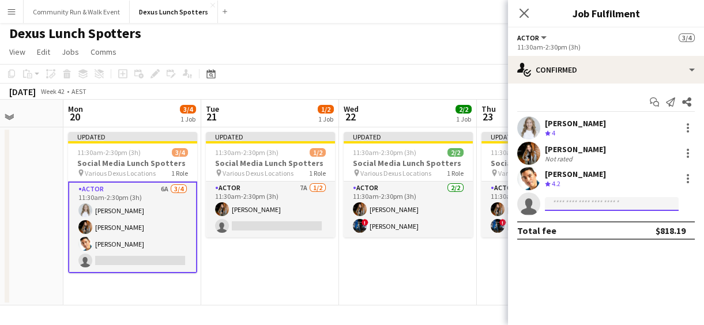
click at [577, 202] on input at bounding box center [612, 204] width 134 height 14
type input "*"
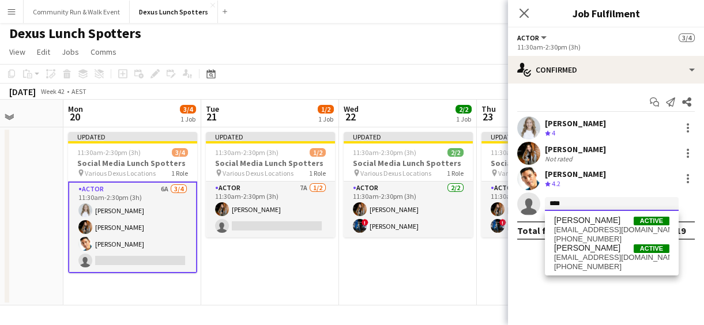
type input "****"
click at [412, 34] on div "Dexus Lunch Spotters" at bounding box center [352, 31] width 704 height 22
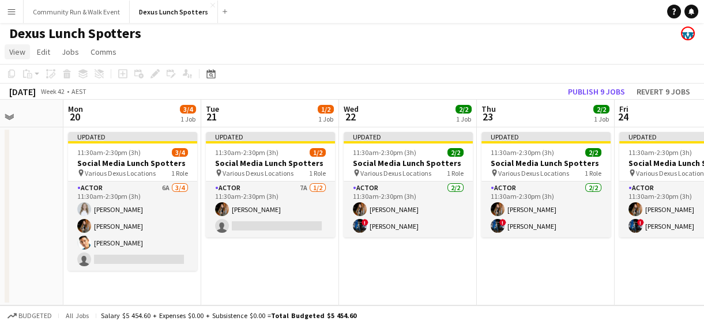
click at [14, 52] on span "View" at bounding box center [17, 52] width 16 height 10
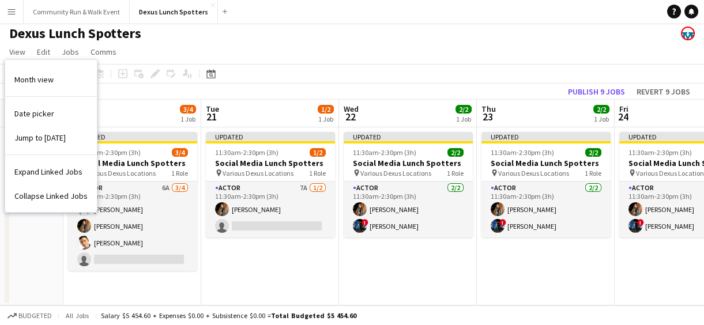
scroll to position [0, 0]
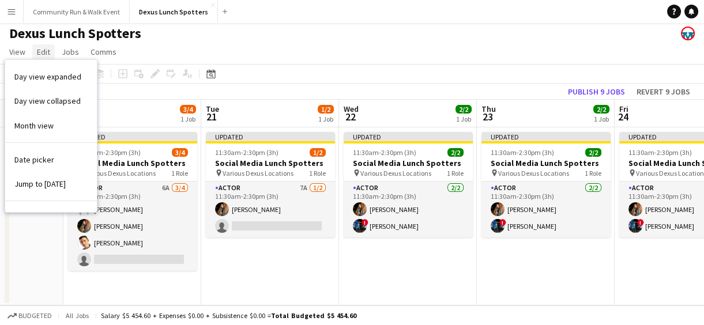
click at [40, 51] on span "Edit" at bounding box center [43, 52] width 13 height 10
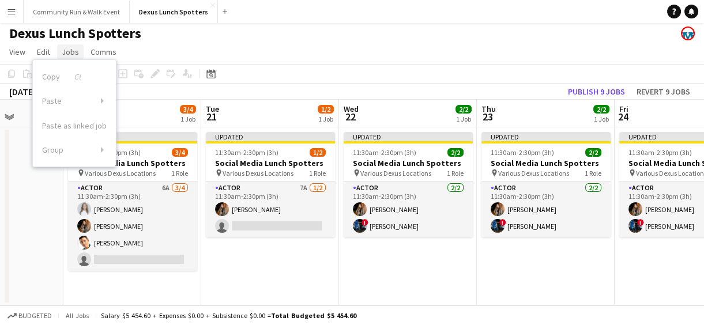
click at [63, 51] on span "Jobs" at bounding box center [70, 52] width 17 height 10
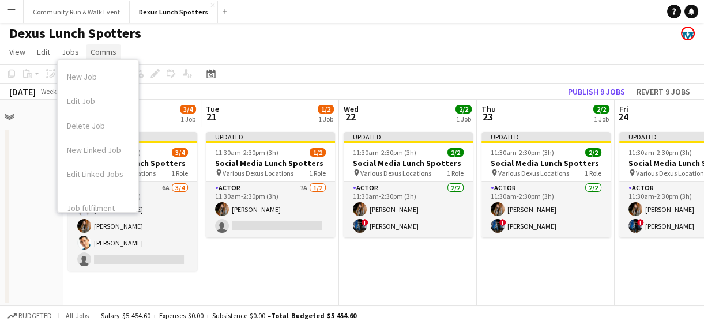
click at [97, 51] on span "Comms" at bounding box center [104, 52] width 26 height 10
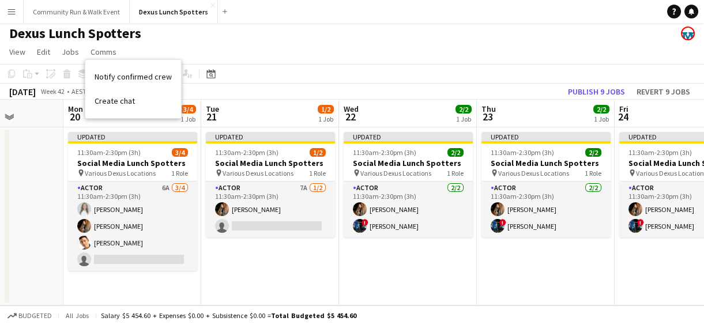
click at [14, 15] on app-icon "Menu" at bounding box center [11, 11] width 9 height 9
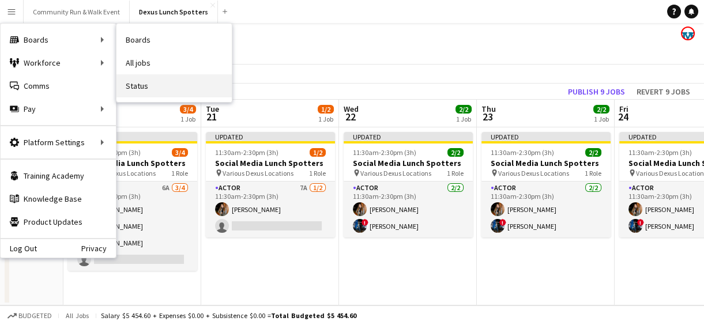
click at [138, 81] on link "Status" at bounding box center [173, 85] width 115 height 23
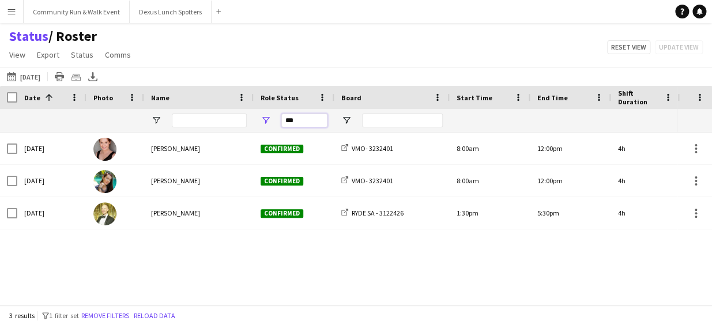
drag, startPoint x: 304, startPoint y: 119, endPoint x: 276, endPoint y: 115, distance: 29.1
click at [276, 115] on div "***" at bounding box center [294, 120] width 81 height 23
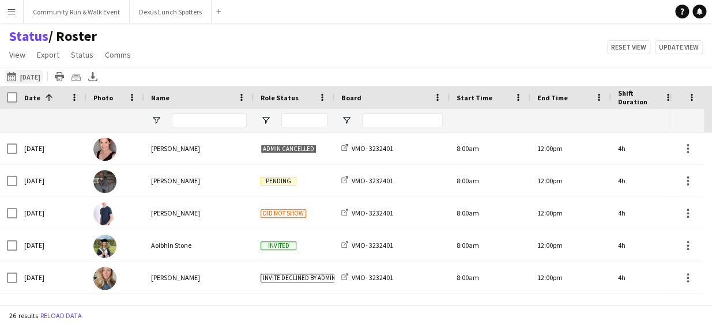
click at [36, 75] on button "[DATE] to [DATE] [DATE]" at bounding box center [24, 77] width 38 height 14
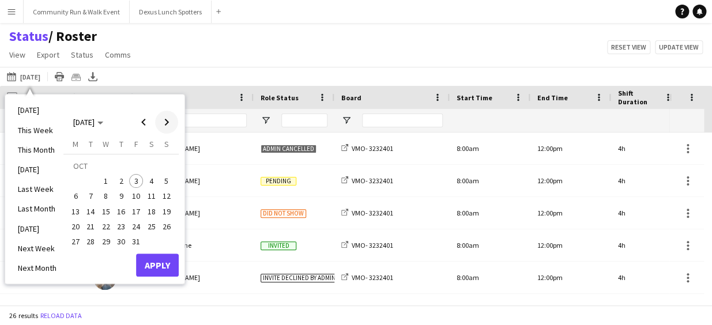
click at [167, 115] on span "Next month" at bounding box center [166, 122] width 23 height 23
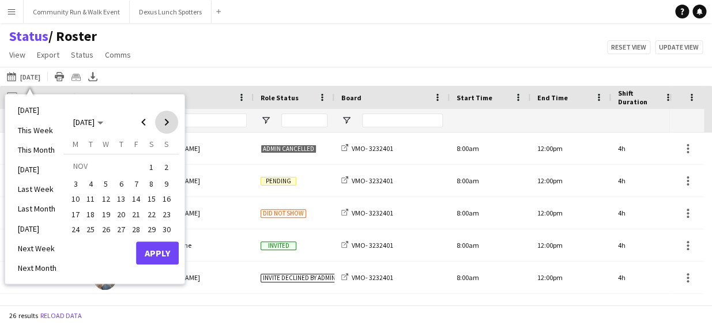
click at [167, 115] on span "Next month" at bounding box center [166, 122] width 23 height 23
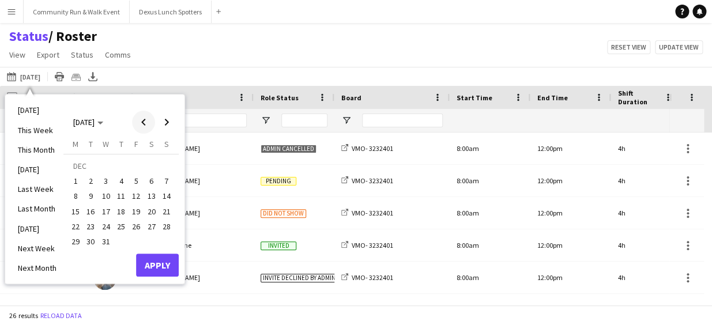
click at [148, 118] on span "Previous month" at bounding box center [143, 122] width 23 height 23
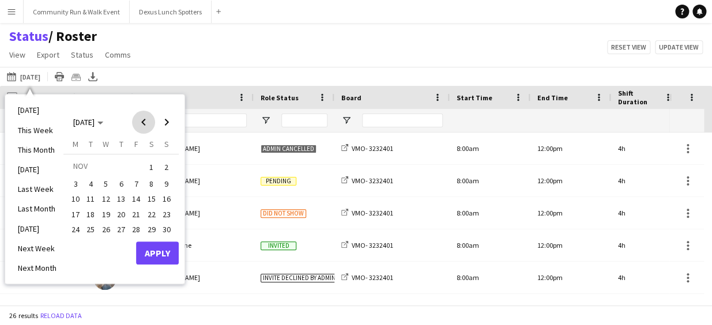
click at [148, 118] on span "Previous month" at bounding box center [143, 122] width 23 height 23
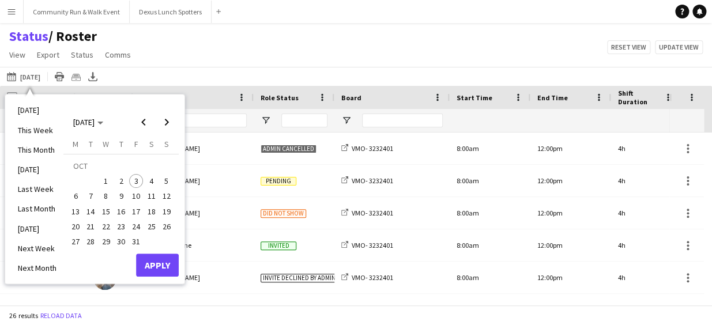
click at [78, 219] on button "20" at bounding box center [75, 226] width 15 height 15
click at [71, 227] on span "20" at bounding box center [76, 227] width 14 height 14
click at [149, 259] on button "Apply" at bounding box center [157, 265] width 43 height 23
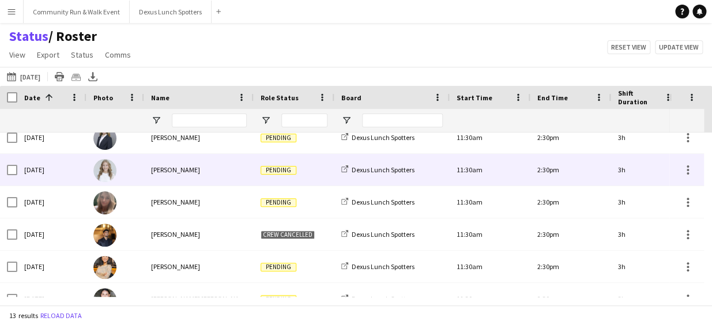
scroll to position [237, 0]
